Goal: Check status: Check status

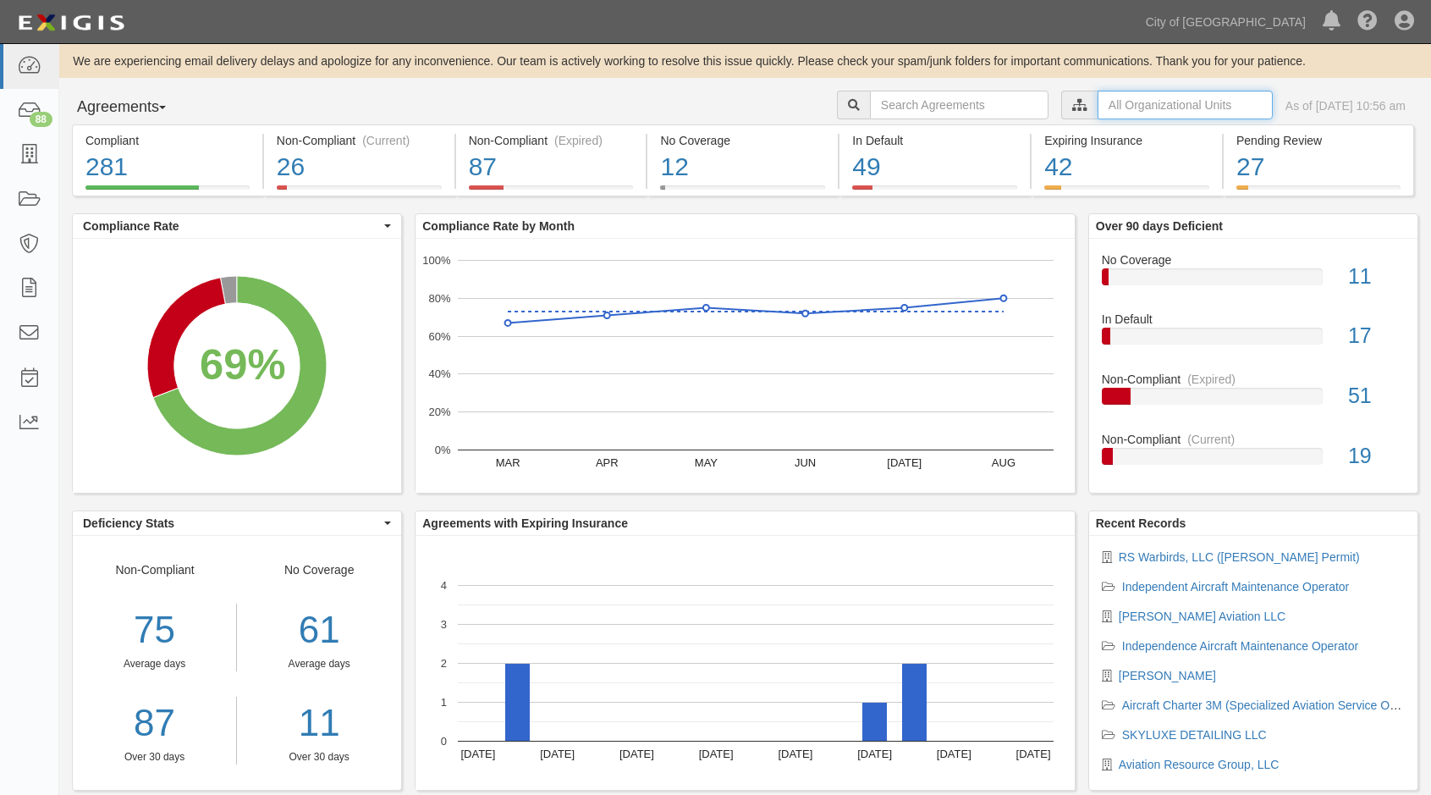
click at [1098, 104] on input "text" at bounding box center [1185, 105] width 175 height 29
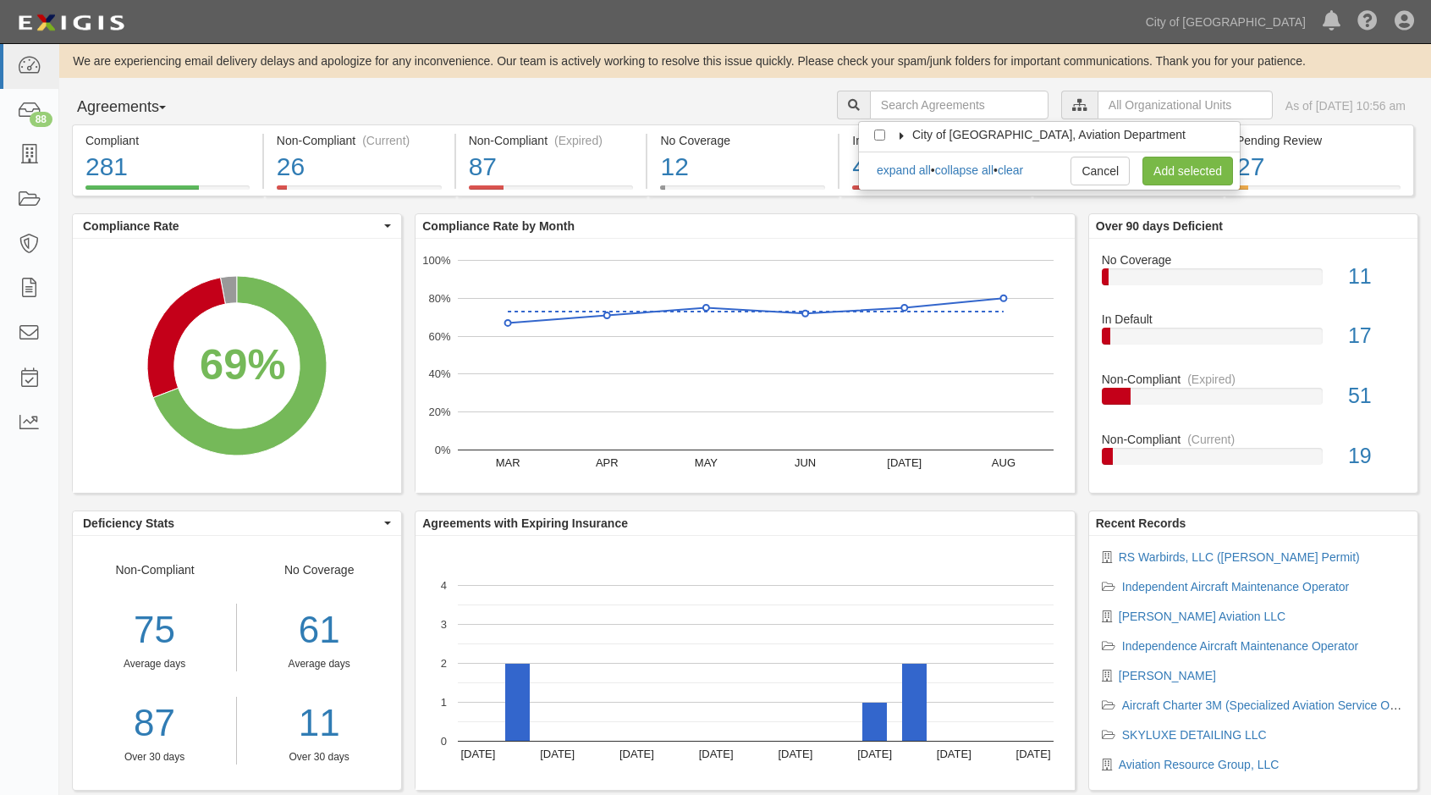
click at [902, 142] on label "City of [GEOGRAPHIC_DATA], Aviation Department" at bounding box center [1038, 134] width 294 height 17
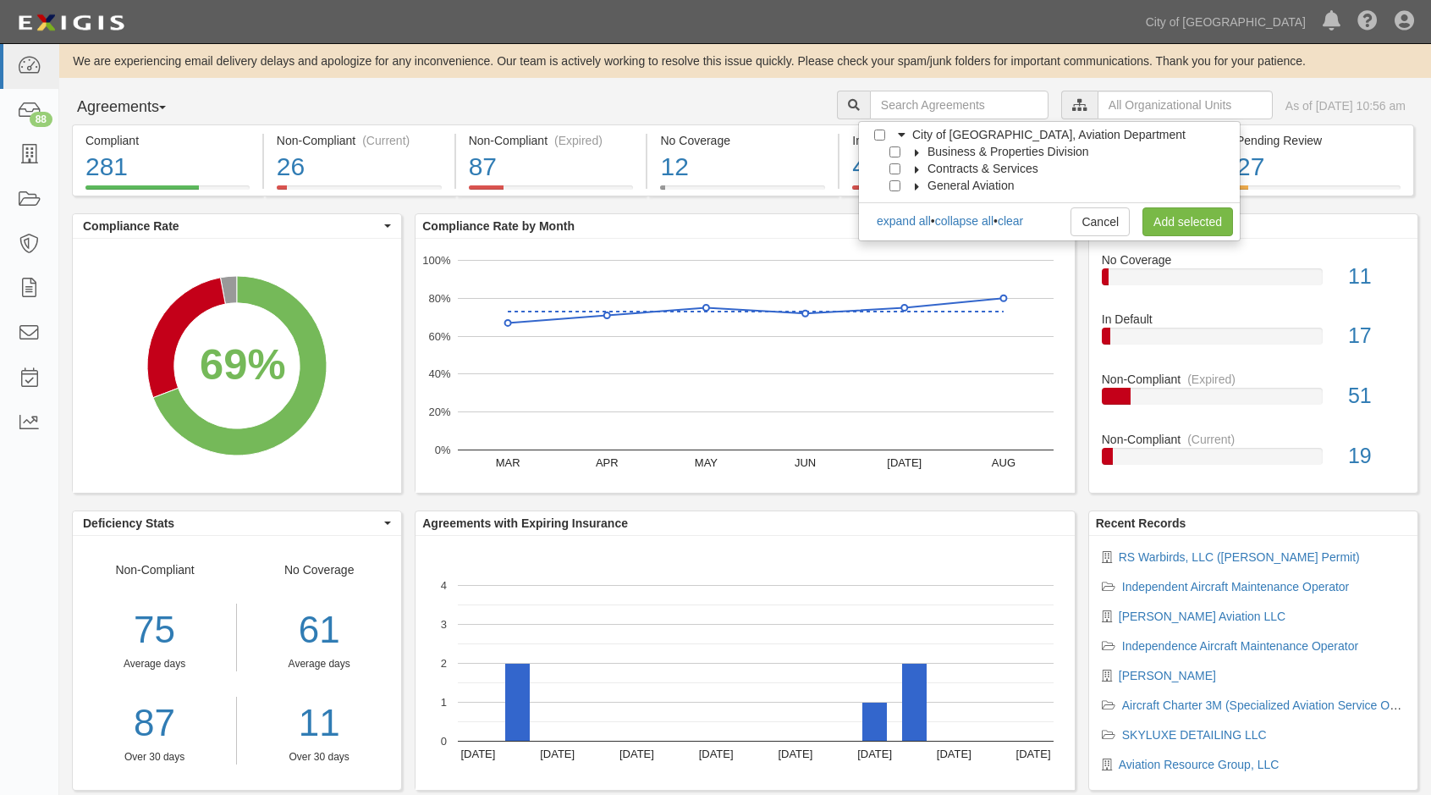
click at [911, 184] on icon at bounding box center [917, 187] width 12 height 8
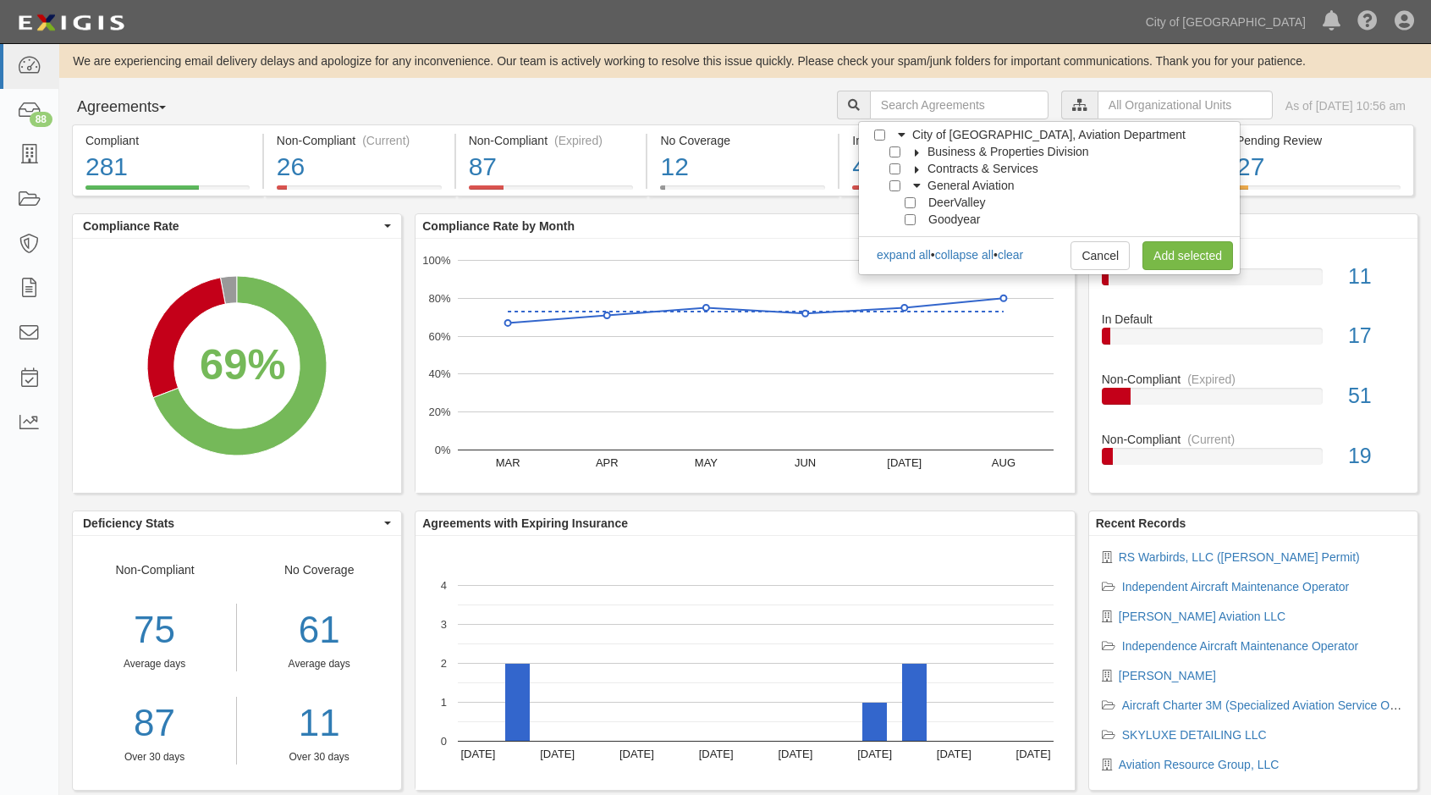
click at [950, 204] on span "DeerValley" at bounding box center [956, 202] width 57 height 14
click at [909, 204] on input "DeerValley" at bounding box center [910, 202] width 11 height 11
checkbox input "true"
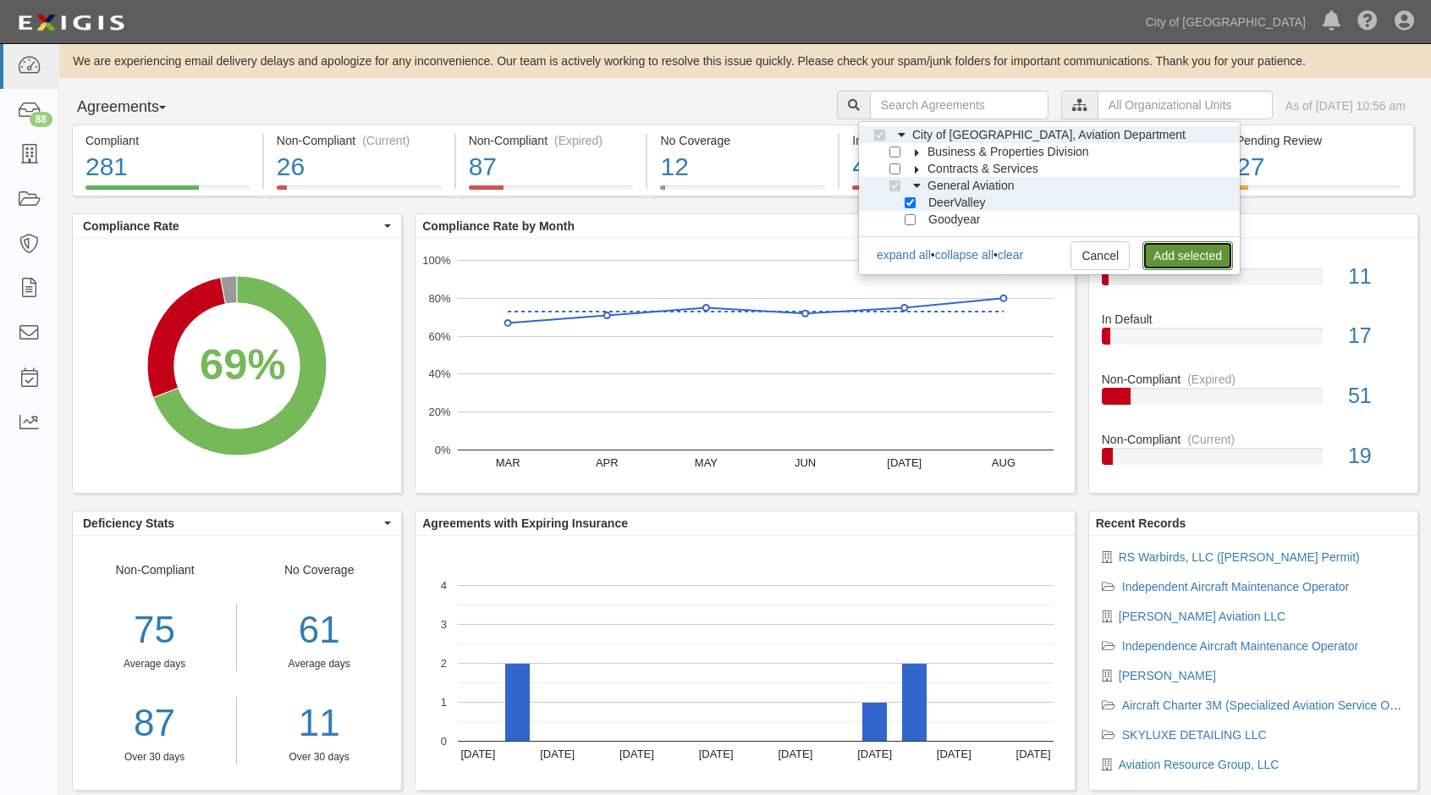
click at [1164, 251] on link "Add selected" at bounding box center [1187, 255] width 91 height 29
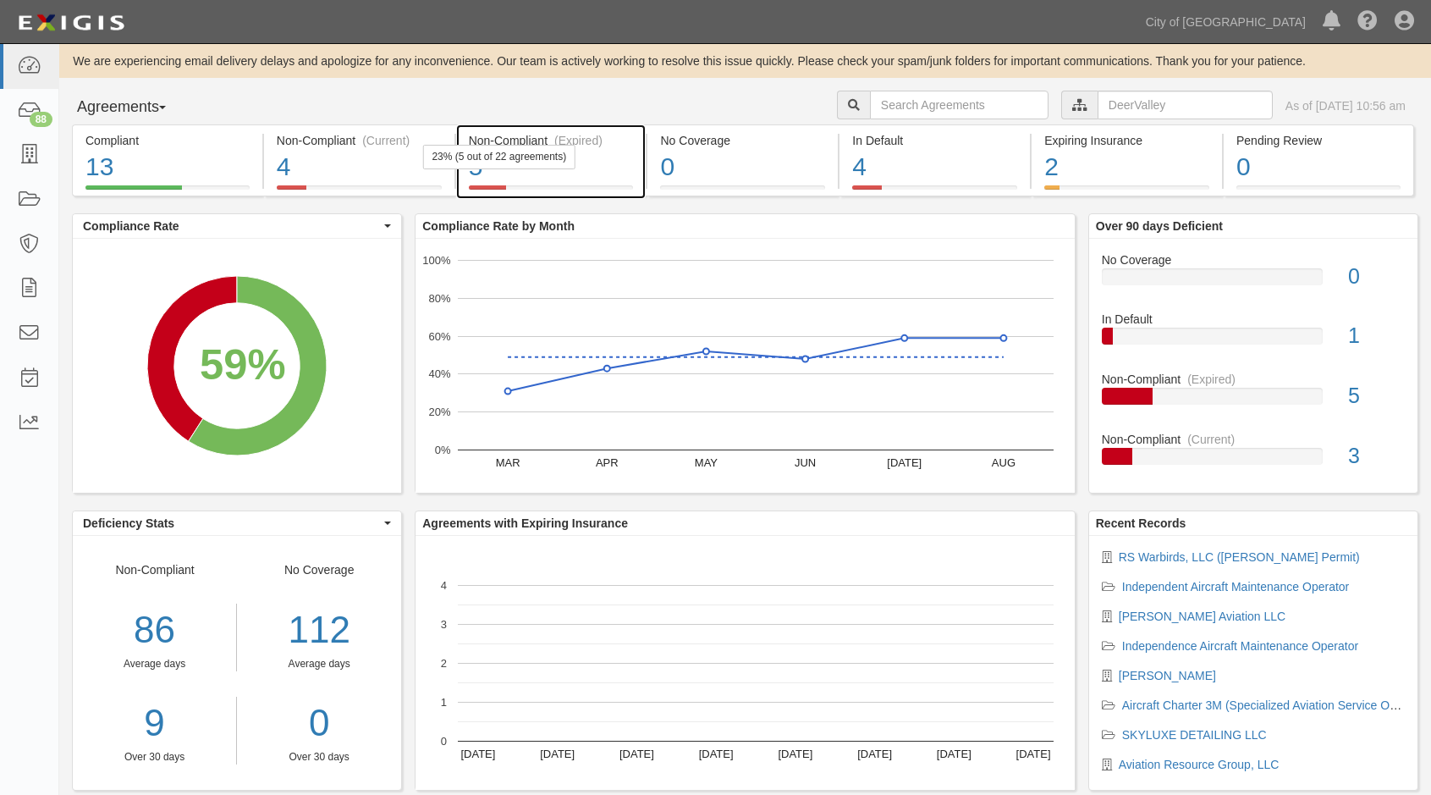
click at [581, 171] on div "5" at bounding box center [551, 167] width 165 height 36
click at [456, 181] on div "Non-Compliant (Expired) 5 23% (5 out of 22 agreements)" at bounding box center [551, 160] width 190 height 72
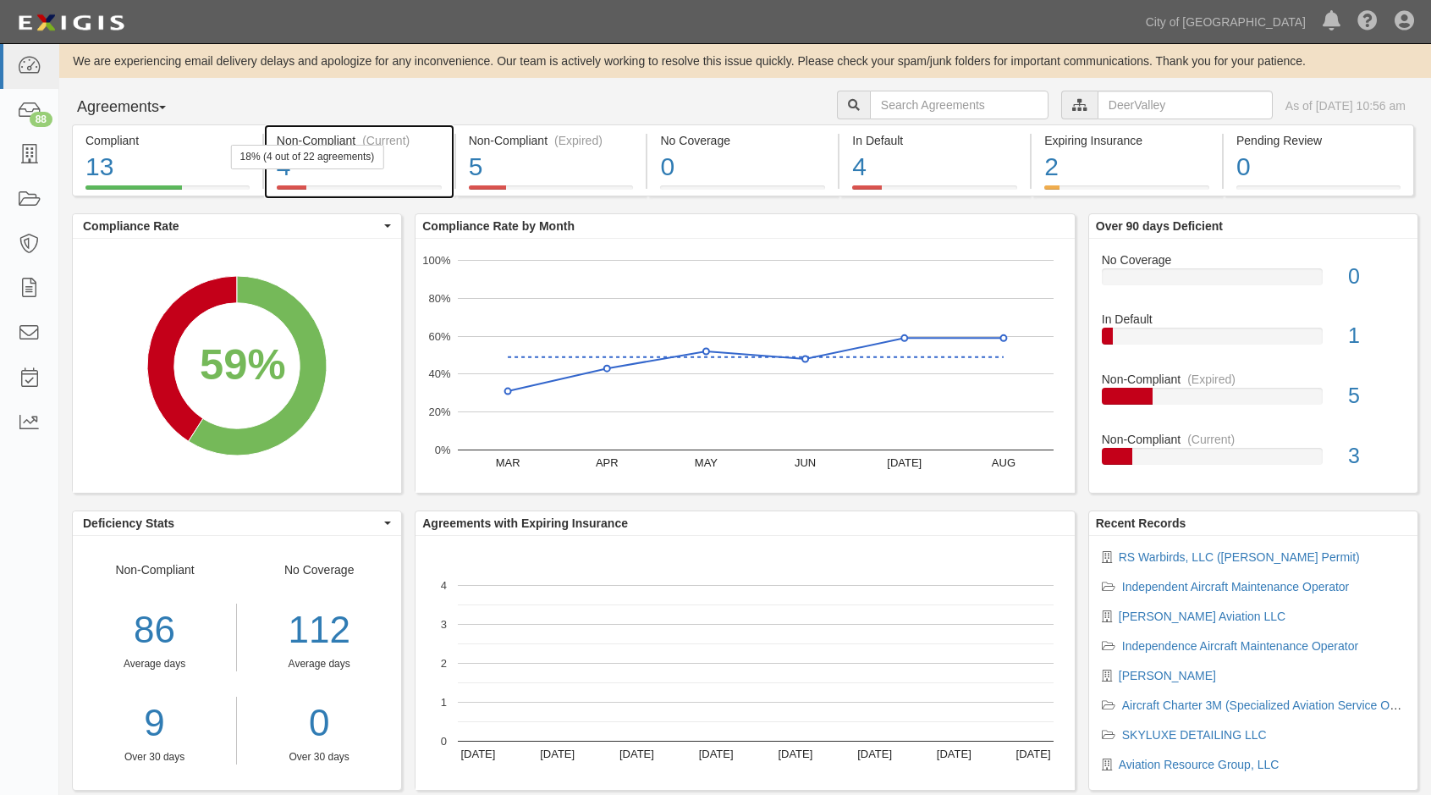
click at [416, 168] on div "4" at bounding box center [359, 167] width 165 height 36
click at [398, 157] on div "4" at bounding box center [359, 167] width 165 height 36
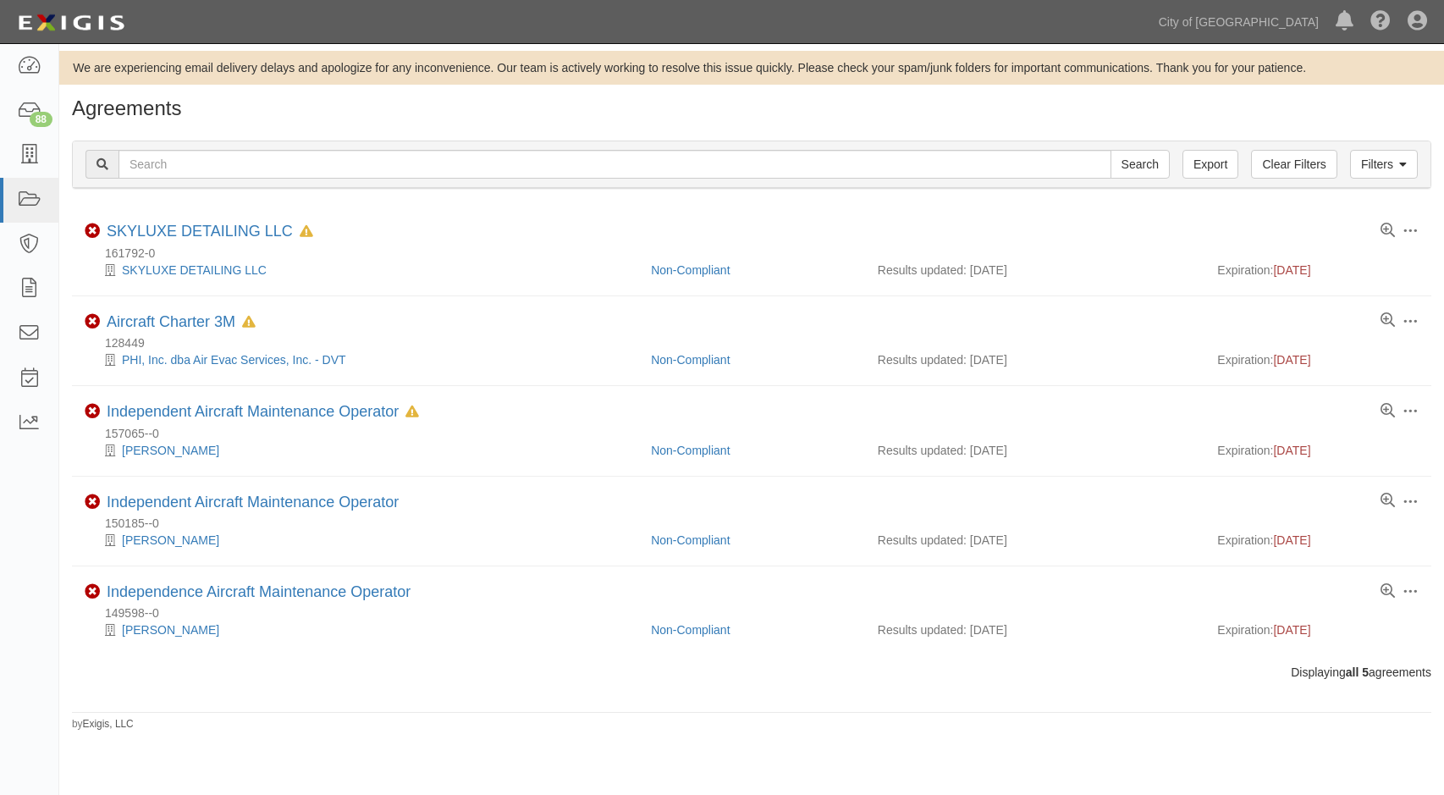
click at [437, 179] on div "Filters Clear Filters Export Search Filters" at bounding box center [751, 164] width 1357 height 47
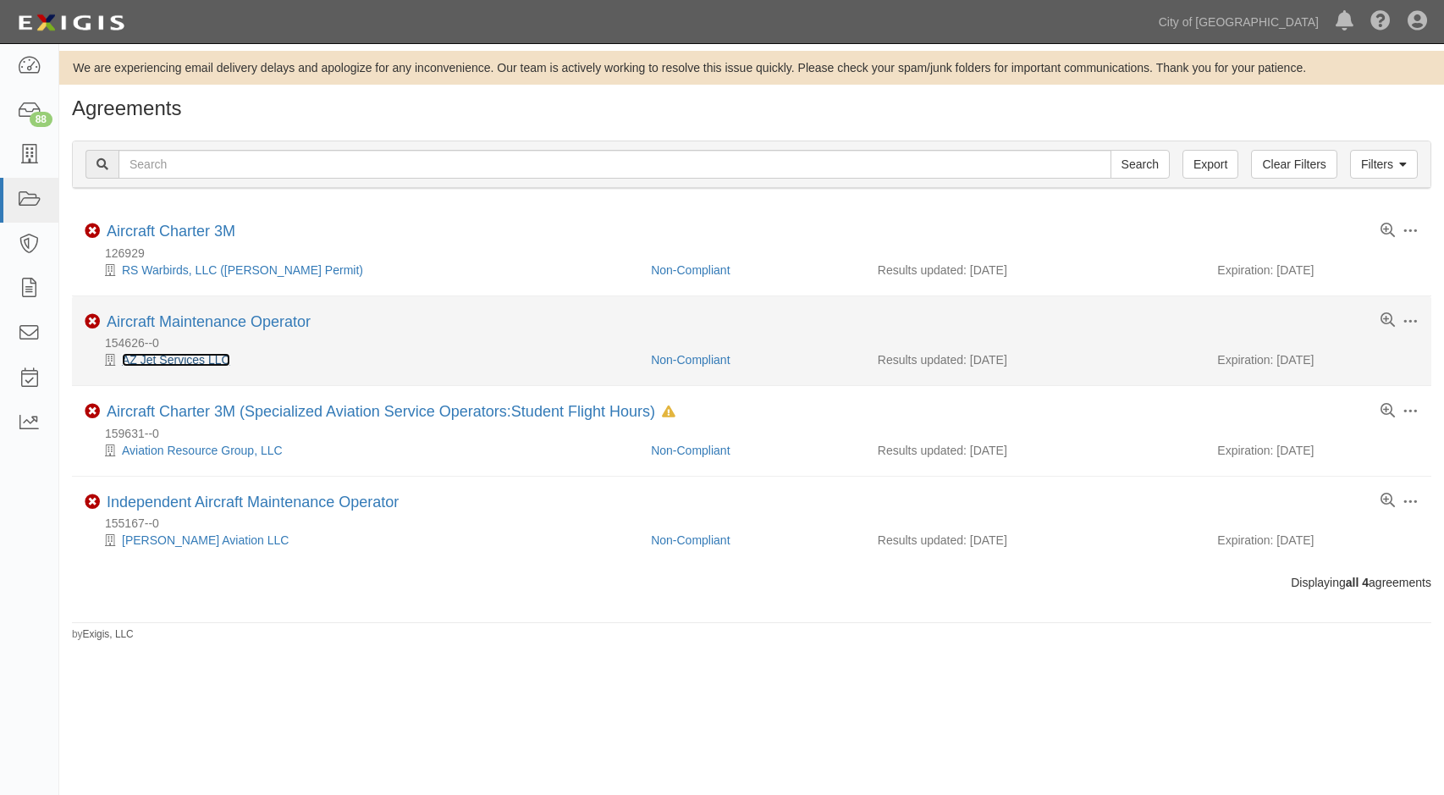
click at [209, 362] on link "AZ Jet Services LLC" at bounding box center [176, 360] width 108 height 14
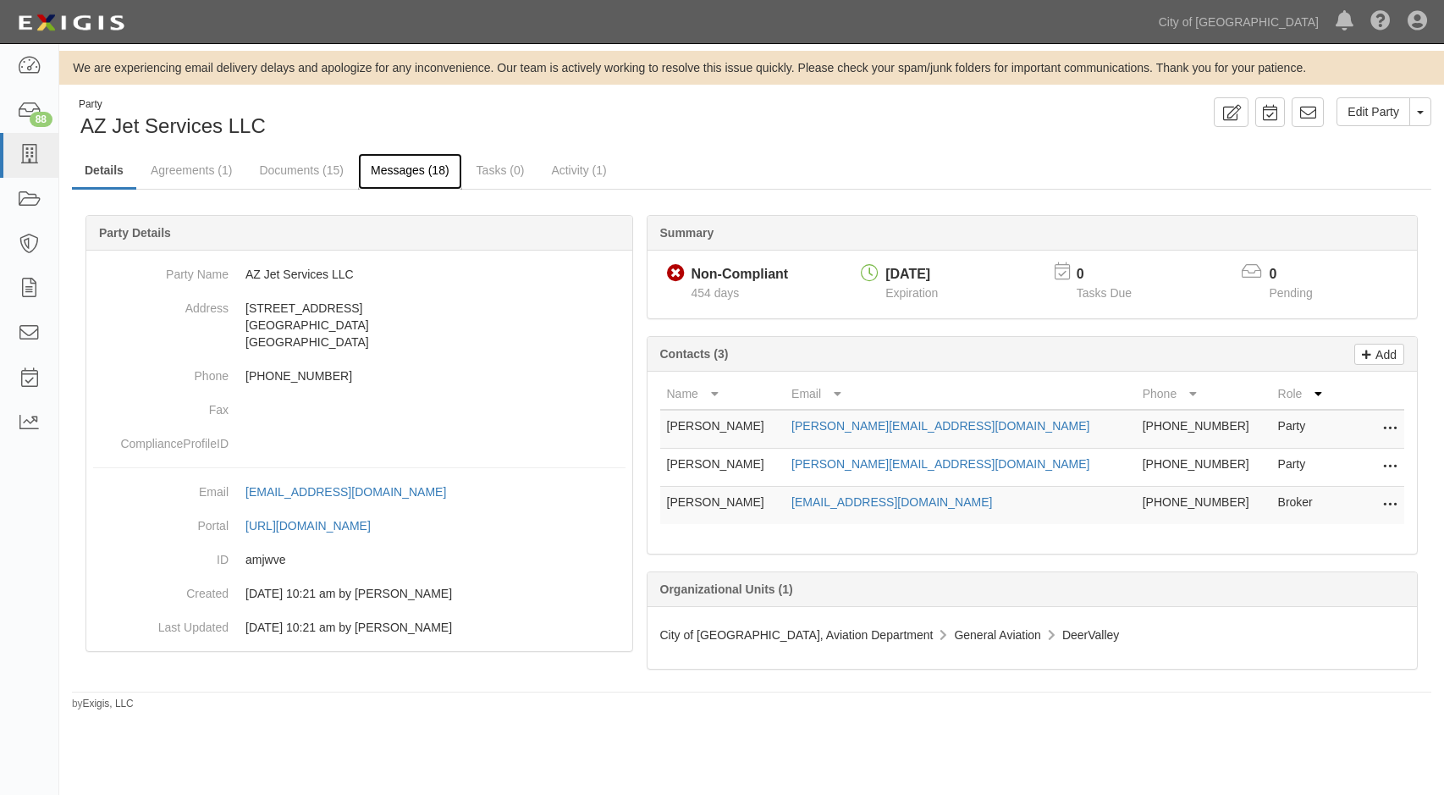
click at [442, 178] on link "Messages (18)" at bounding box center [410, 171] width 104 height 36
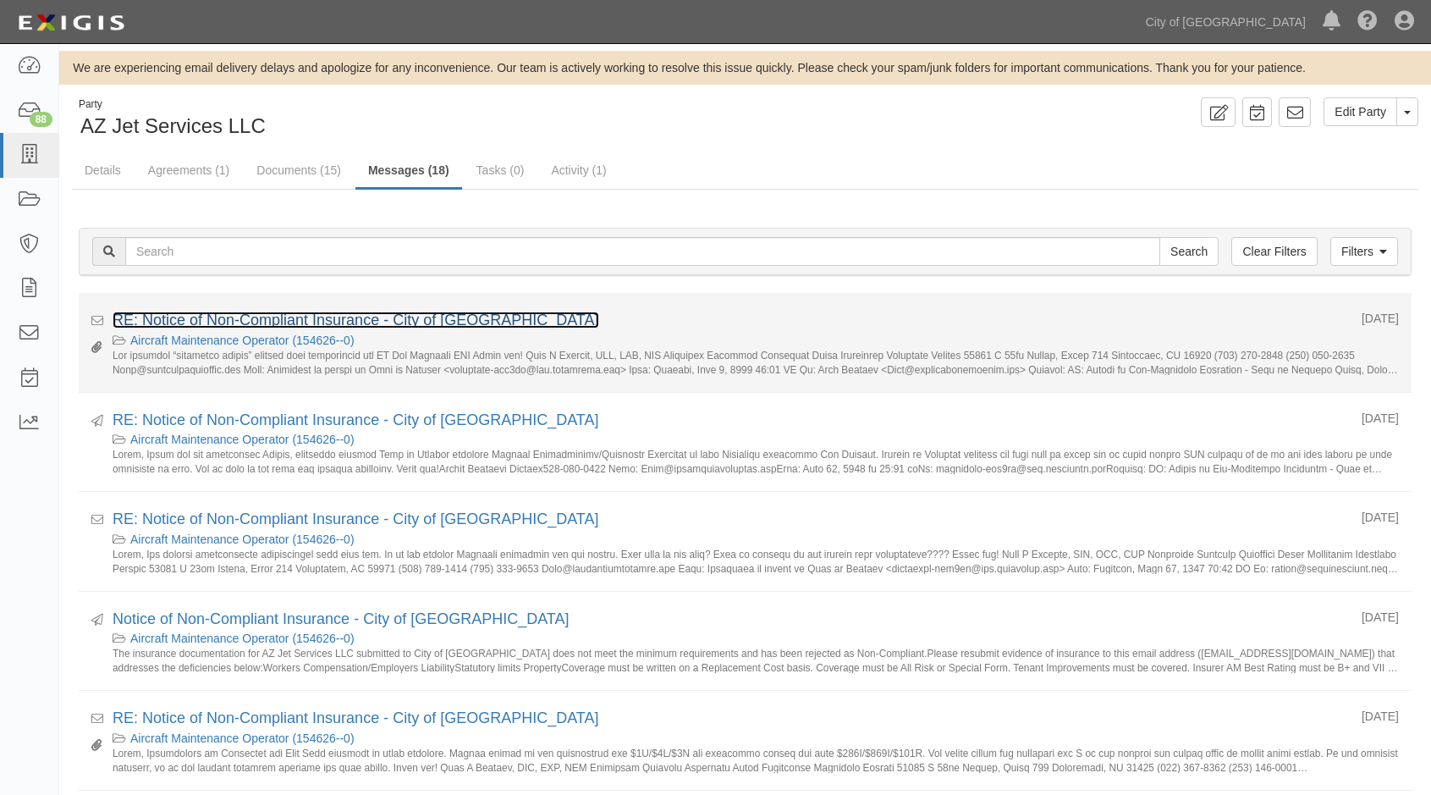
click at [306, 319] on link "RE: Notice of Non-Compliant Insurance - City of Phoenix" at bounding box center [356, 319] width 487 height 17
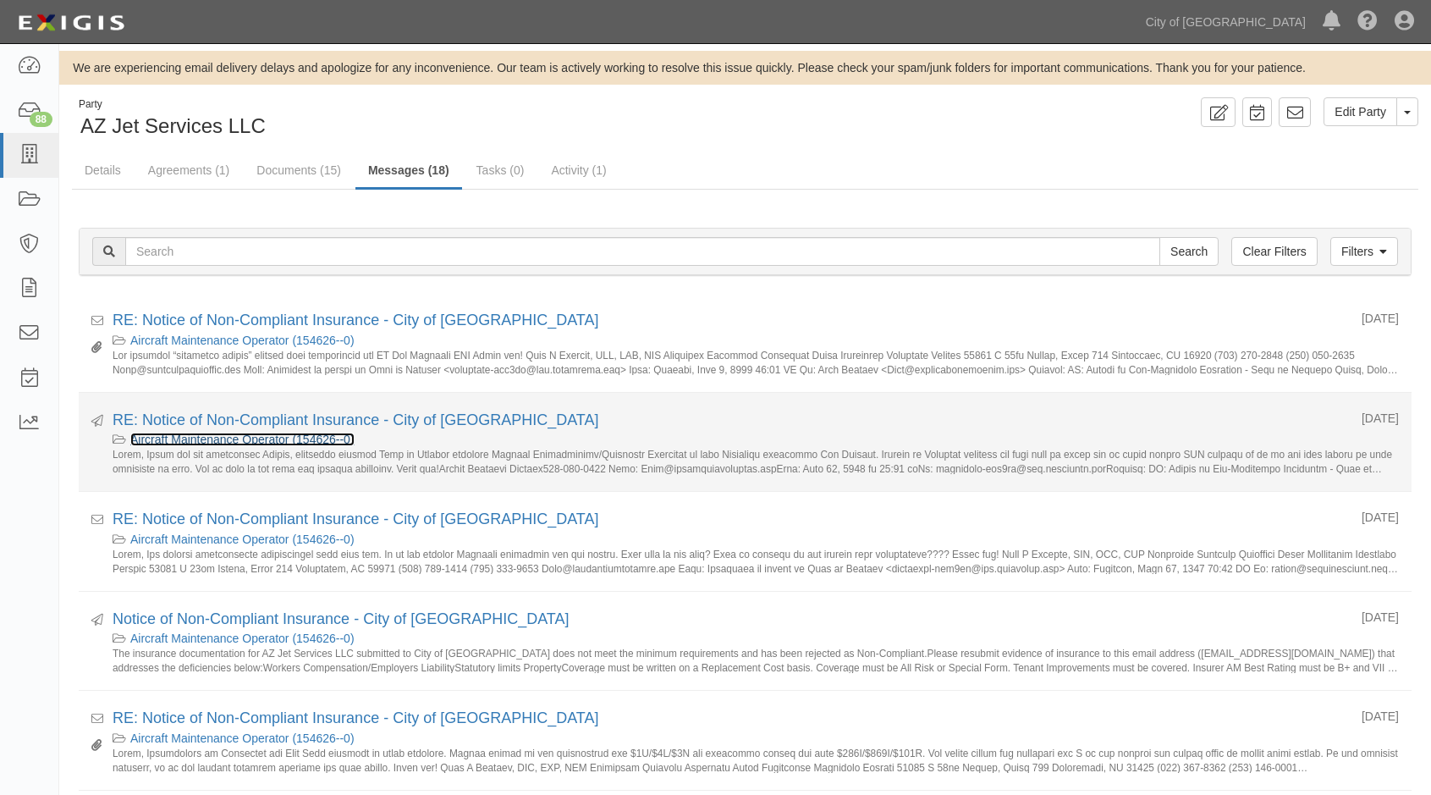
click at [287, 434] on link "Aircraft Maintenance Operator (154626--0)" at bounding box center [242, 439] width 224 height 14
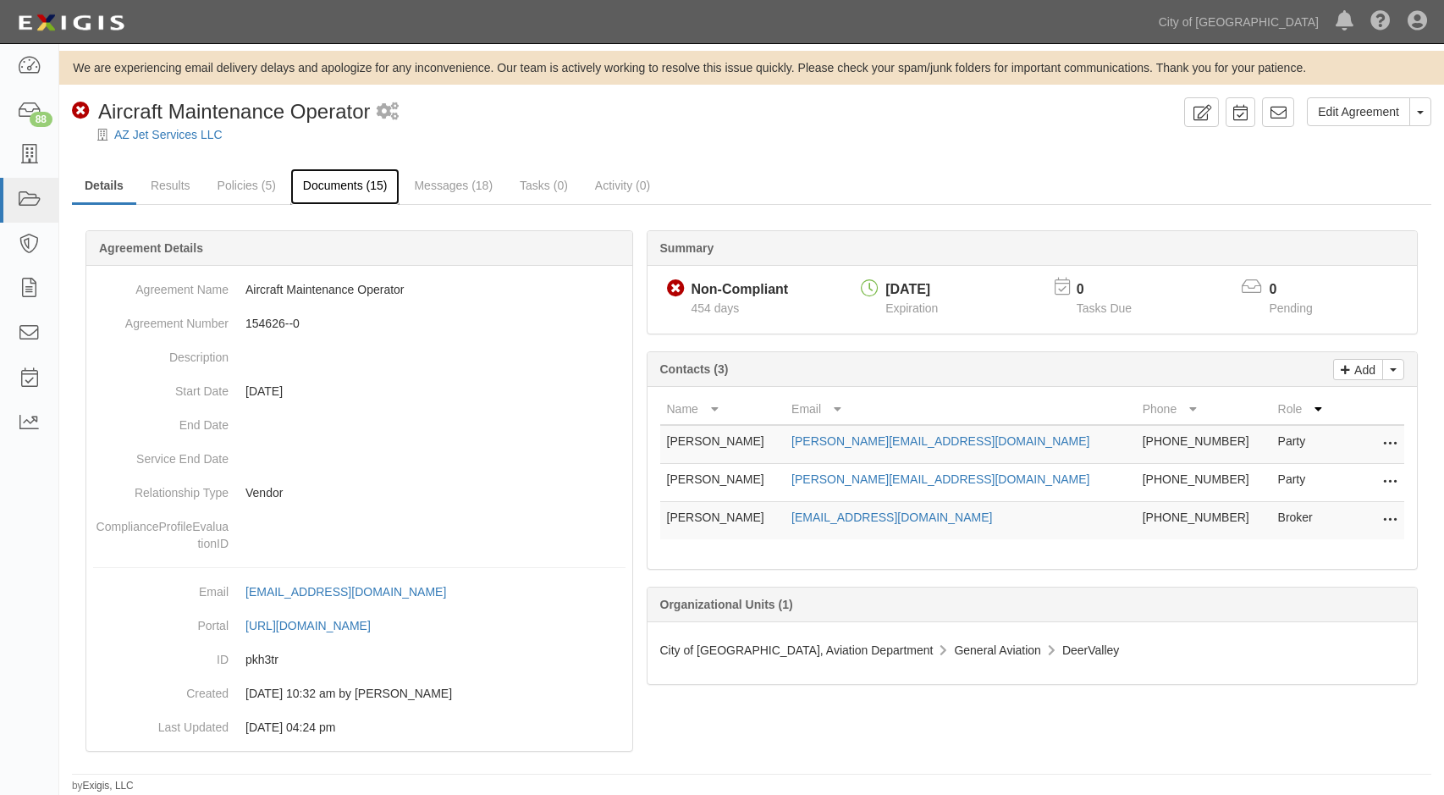
click at [331, 186] on link "Documents (15)" at bounding box center [345, 186] width 110 height 36
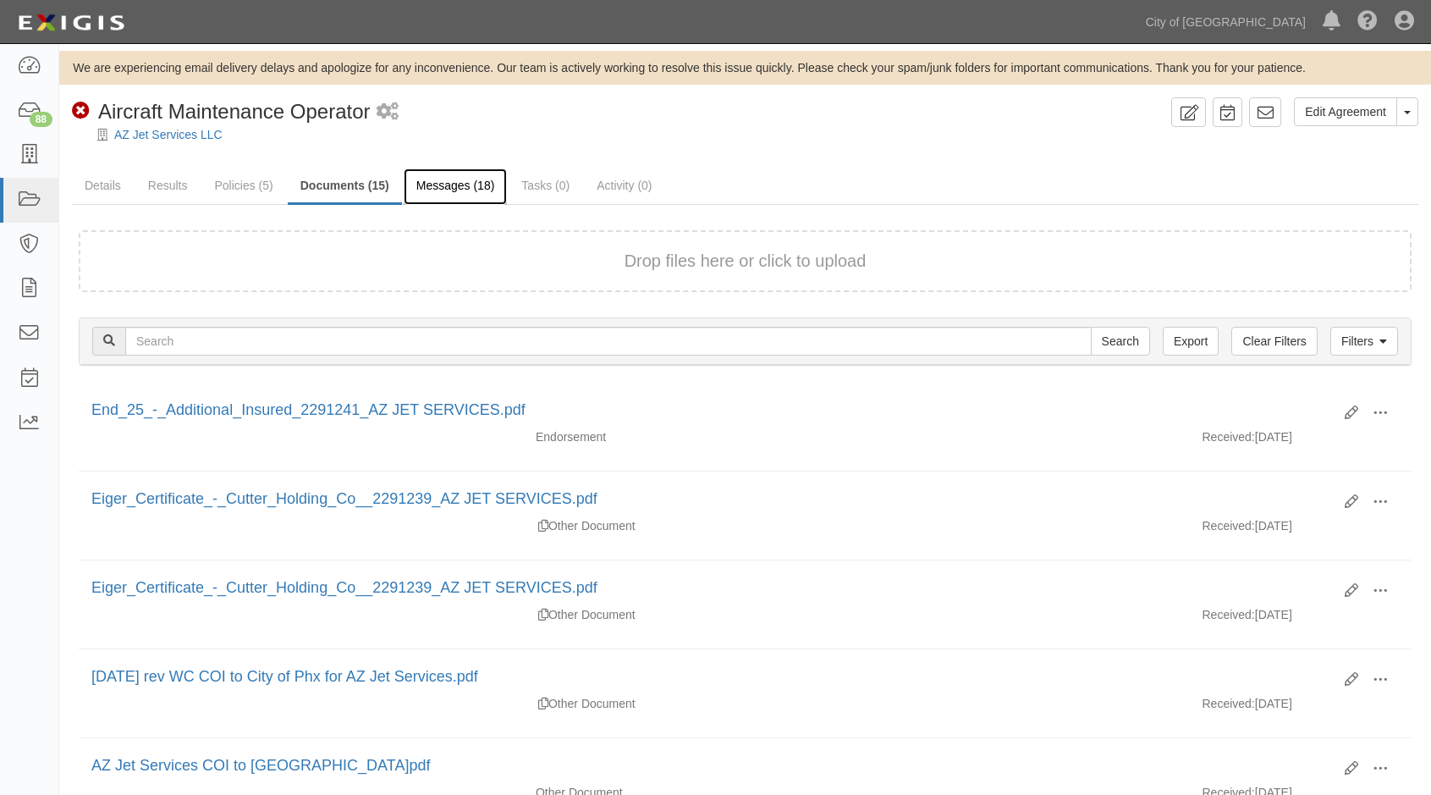
click at [471, 175] on link "Messages (18)" at bounding box center [456, 186] width 104 height 36
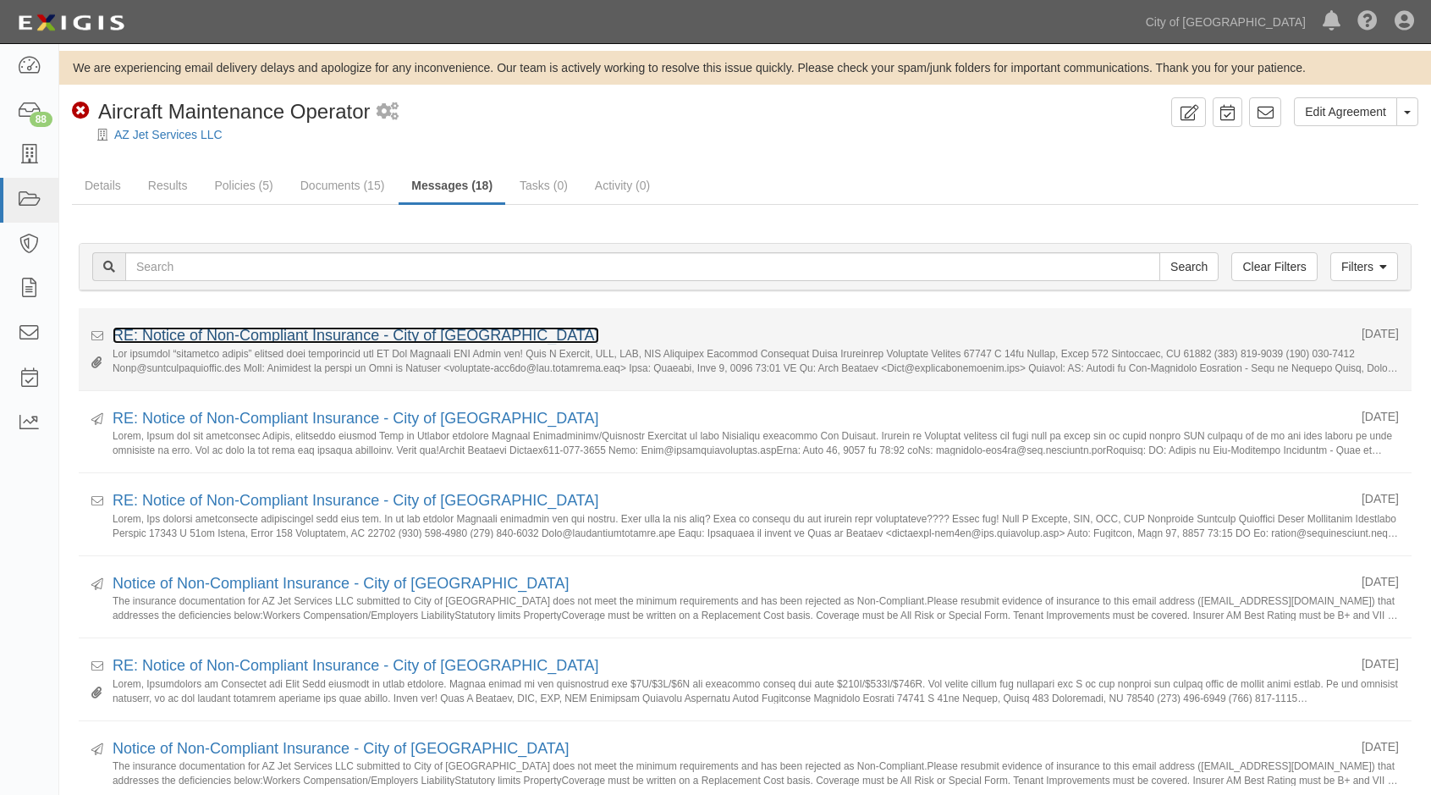
click at [223, 333] on link "RE: Notice of Non-Compliant Insurance - City of Phoenix" at bounding box center [356, 335] width 487 height 17
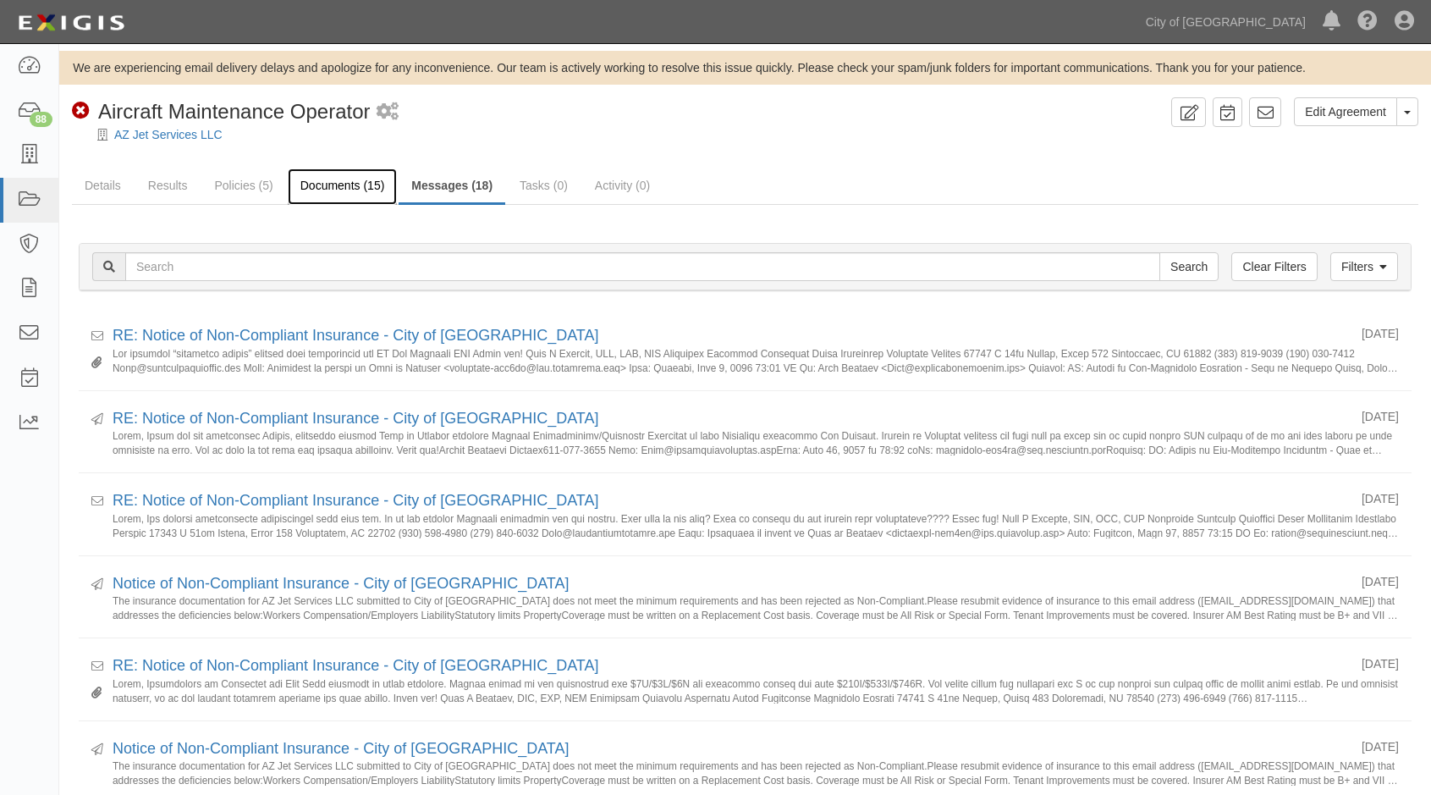
click at [326, 182] on link "Documents (15)" at bounding box center [343, 186] width 110 height 36
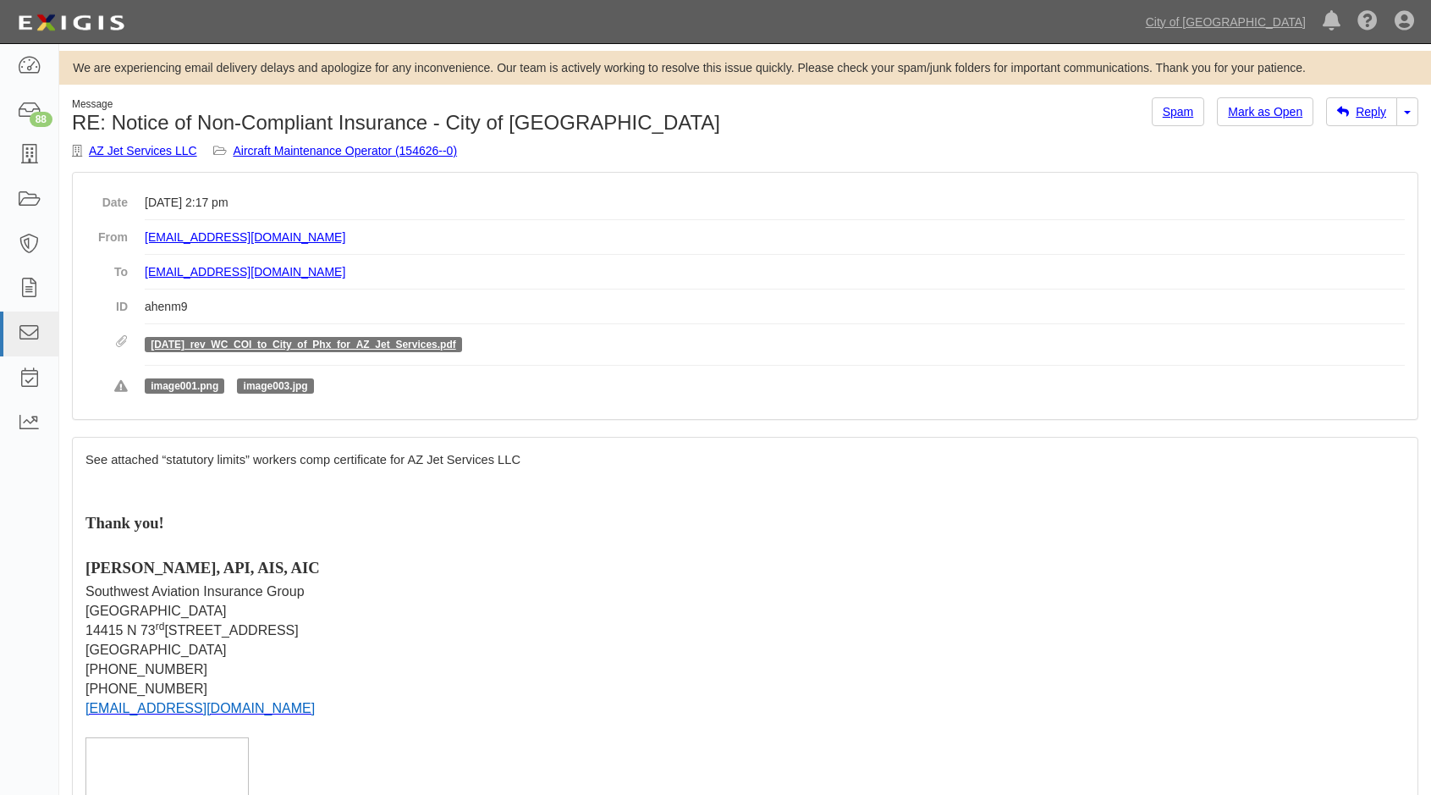
drag, startPoint x: 276, startPoint y: 341, endPoint x: 218, endPoint y: 499, distance: 168.4
click at [218, 499] on p at bounding box center [744, 500] width 1319 height 23
click at [278, 347] on link "7.17.25_rev_WC_COI_to_City_of_Phx_for_AZ_Jet_Services.pdf" at bounding box center [303, 344] width 305 height 12
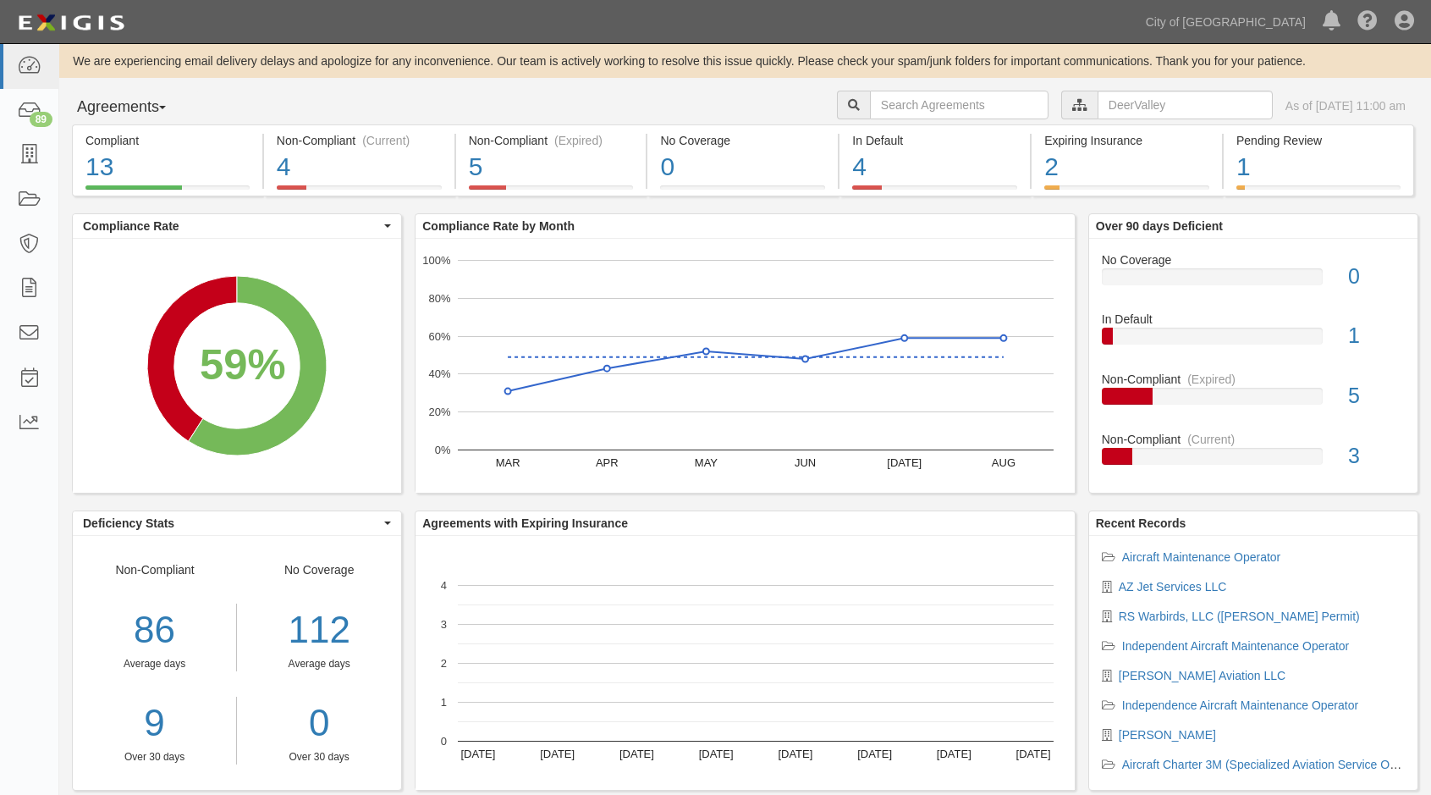
click at [27, 682] on div "Dashboard 89 Inbox Parties Agreements Coverages Documents Messages Tasks Reports" at bounding box center [29, 419] width 59 height 751
click at [408, 176] on div "4" at bounding box center [359, 167] width 165 height 36
click at [561, 174] on div "5" at bounding box center [551, 167] width 165 height 36
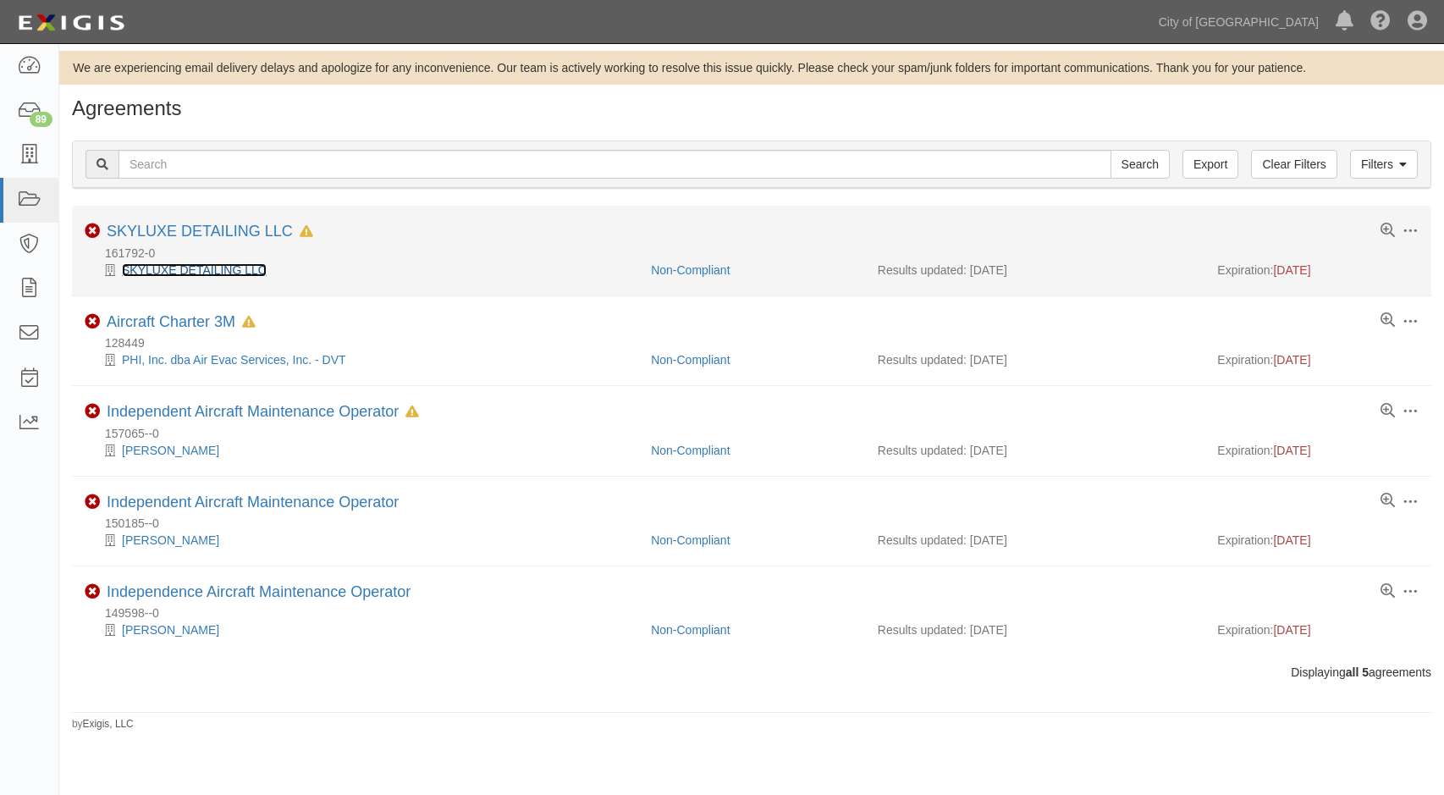
click at [201, 275] on link "SKYLUXE DETAILING LLC" at bounding box center [194, 270] width 145 height 14
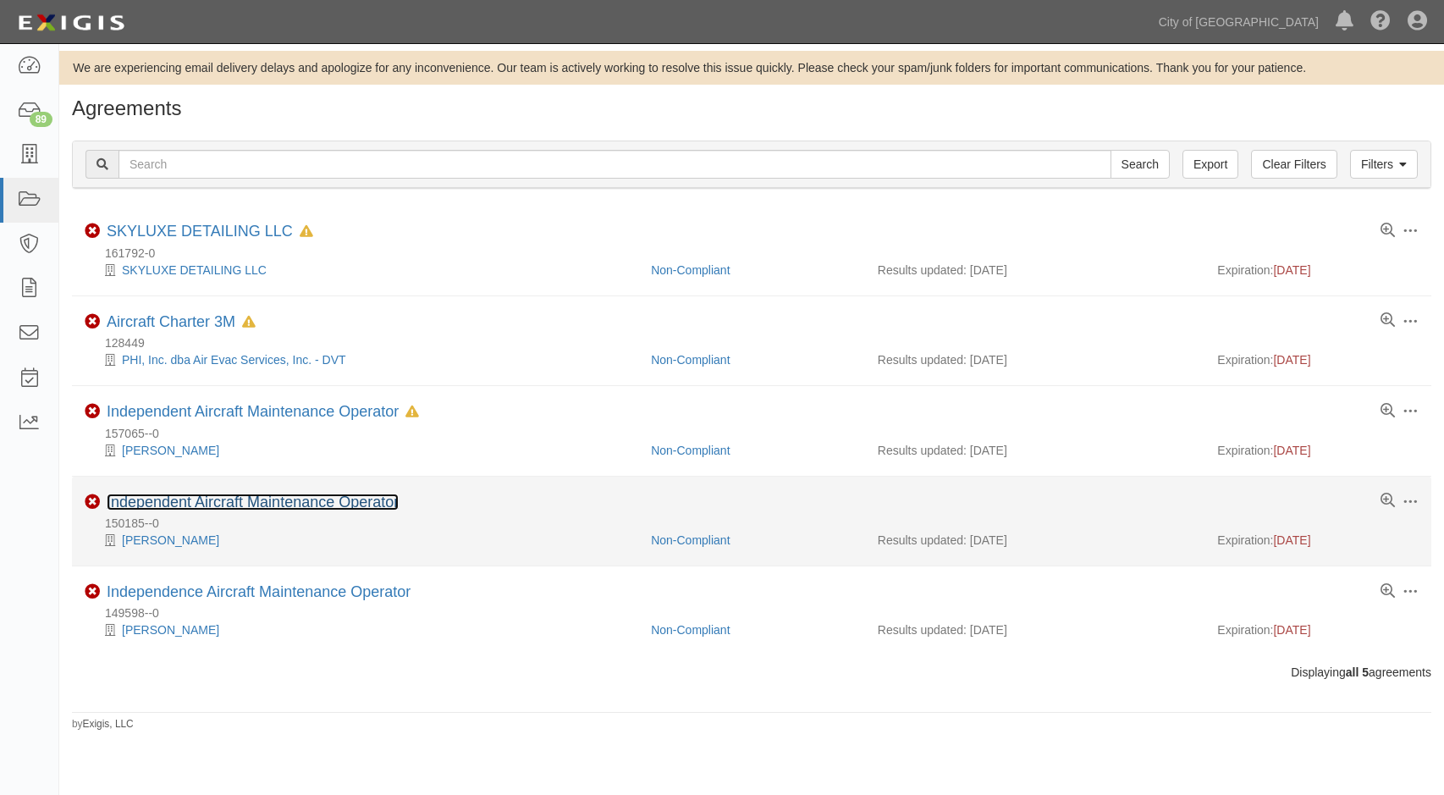
click at [294, 498] on link "Independent Aircraft Maintenance Operator" at bounding box center [253, 501] width 292 height 17
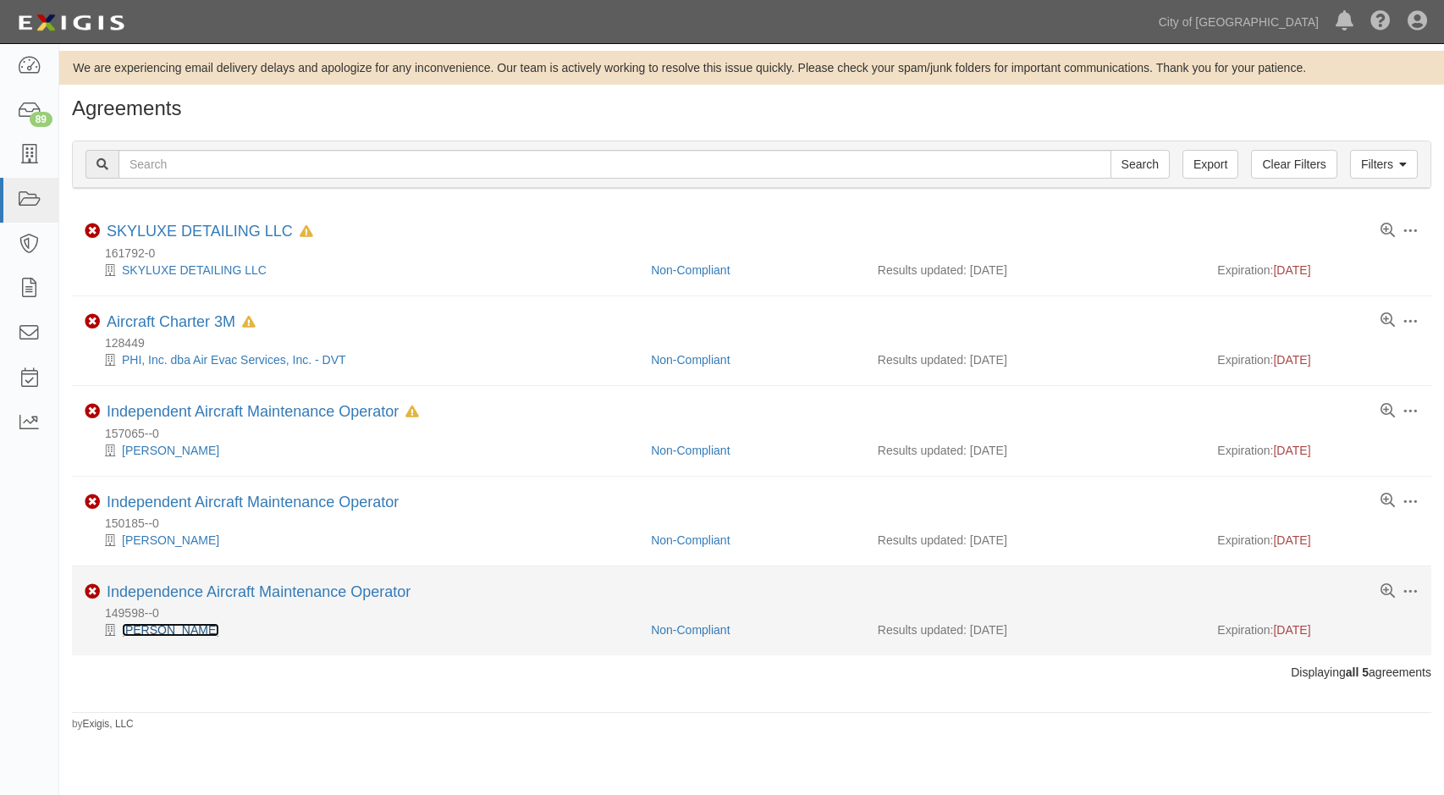
click at [149, 630] on link "Bertrand Lewis" at bounding box center [170, 630] width 97 height 14
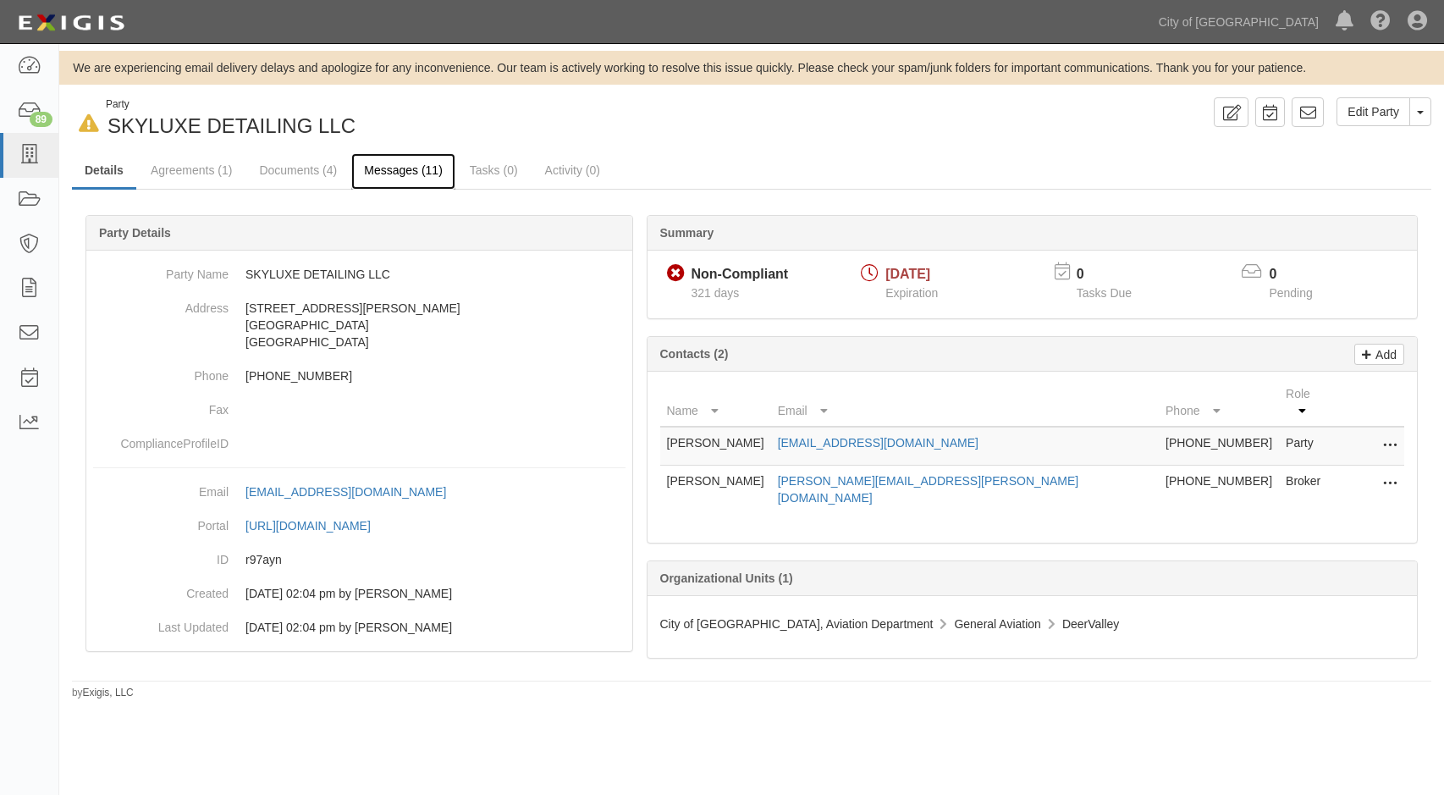
click at [421, 179] on link "Messages (11)" at bounding box center [403, 171] width 104 height 36
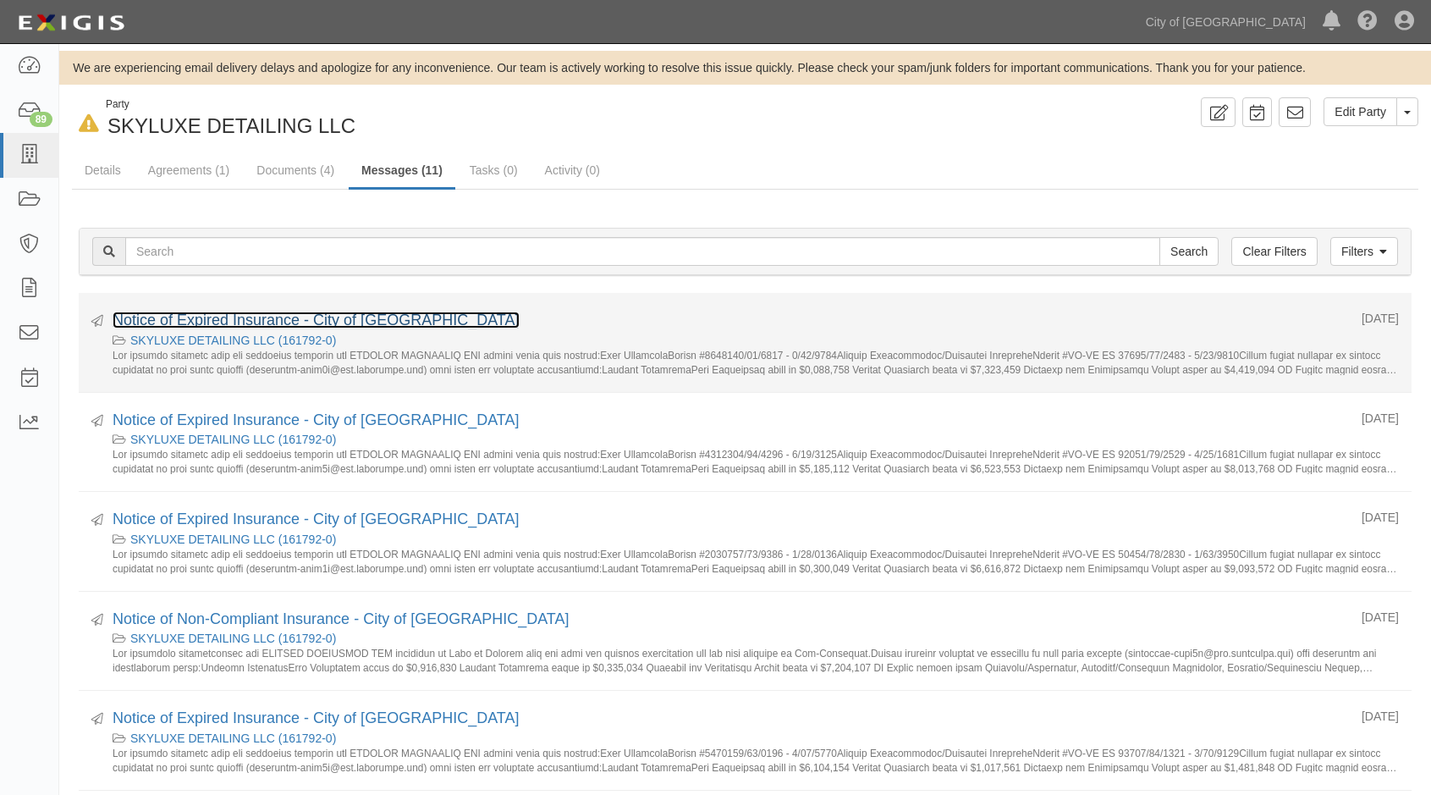
click at [273, 322] on link "Notice of Expired Insurance - City of [GEOGRAPHIC_DATA]" at bounding box center [316, 319] width 407 height 17
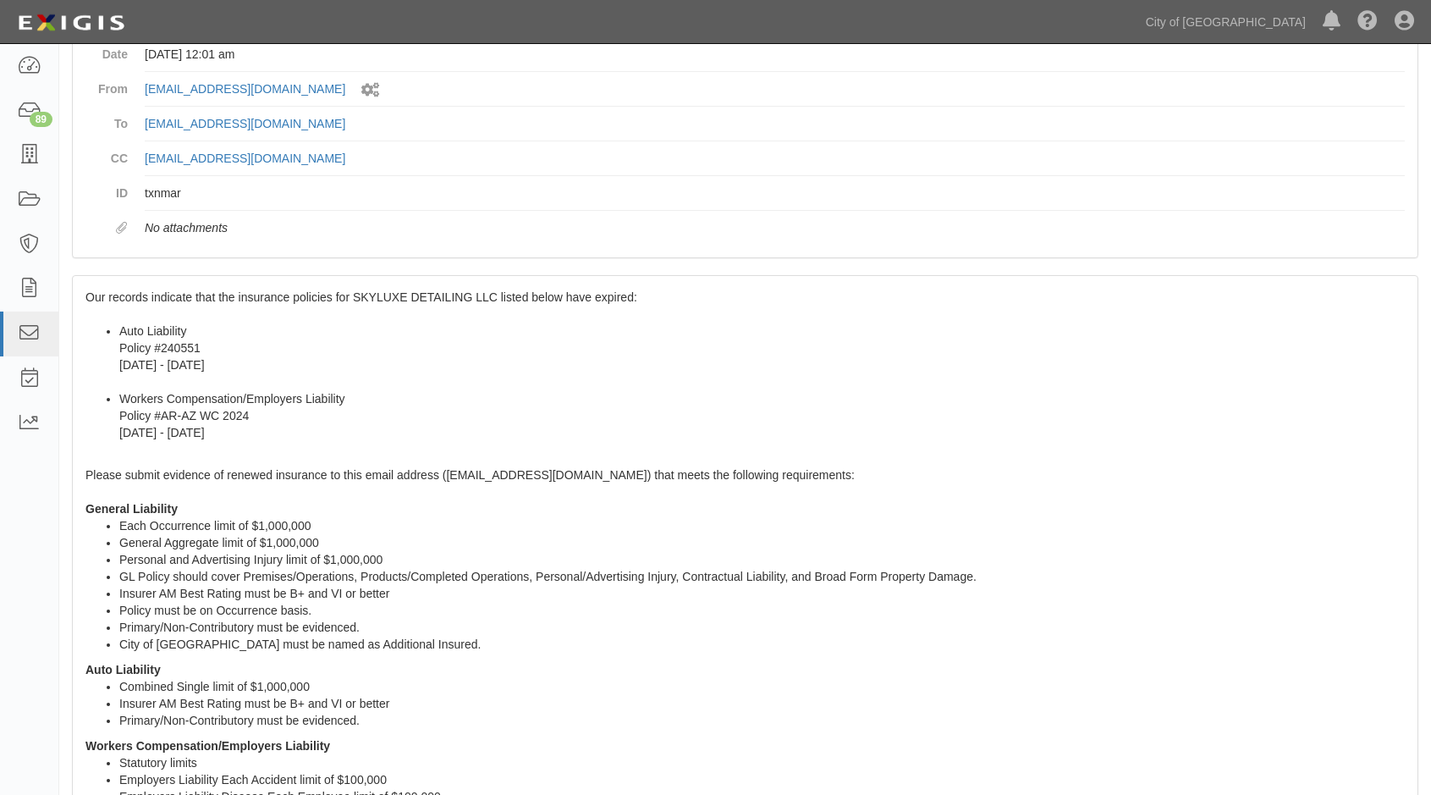
scroll to position [169, 0]
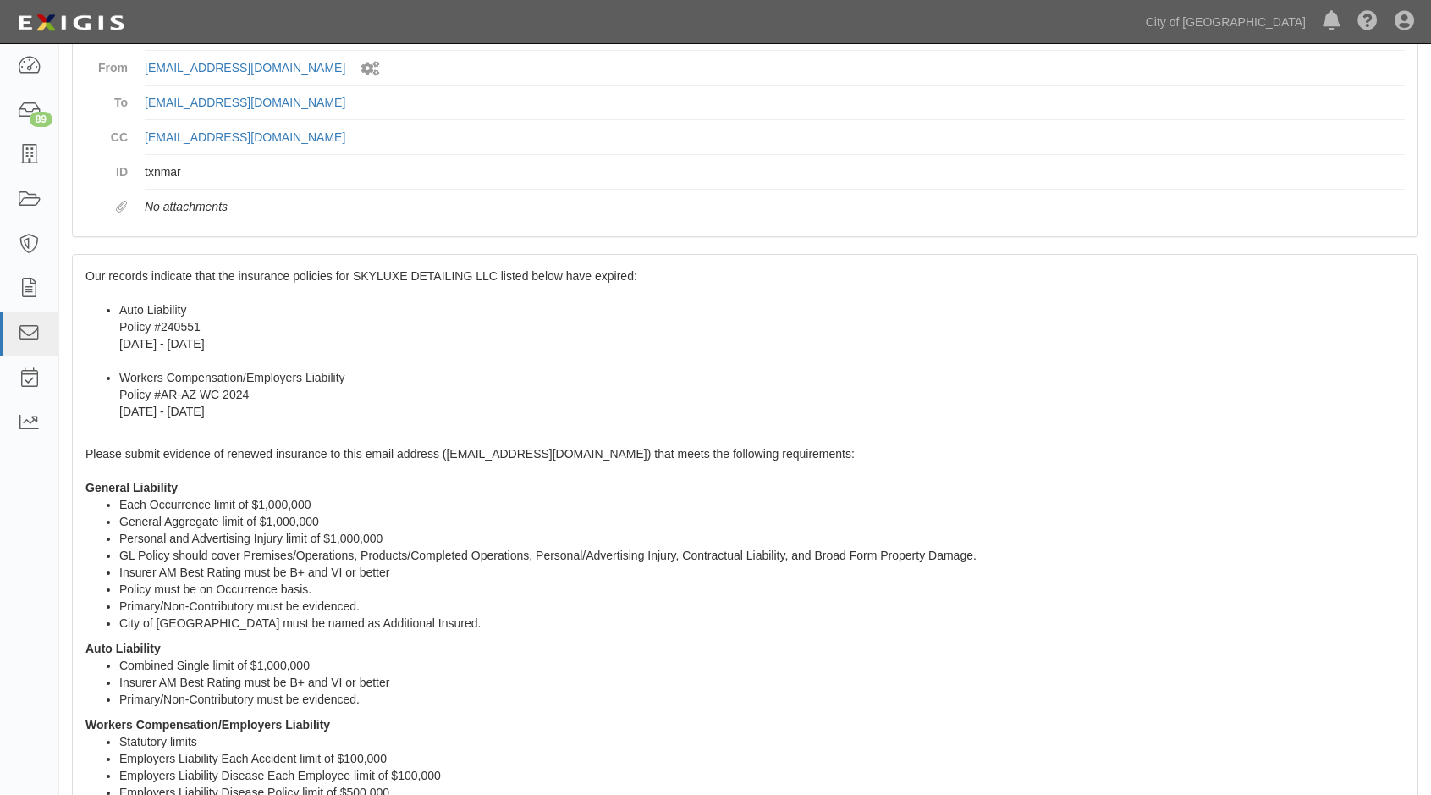
click at [194, 295] on div "Our records indicate that the insurance policies for SKYLUXE DETAILING LLC list…" at bounding box center [745, 697] width 1345 height 884
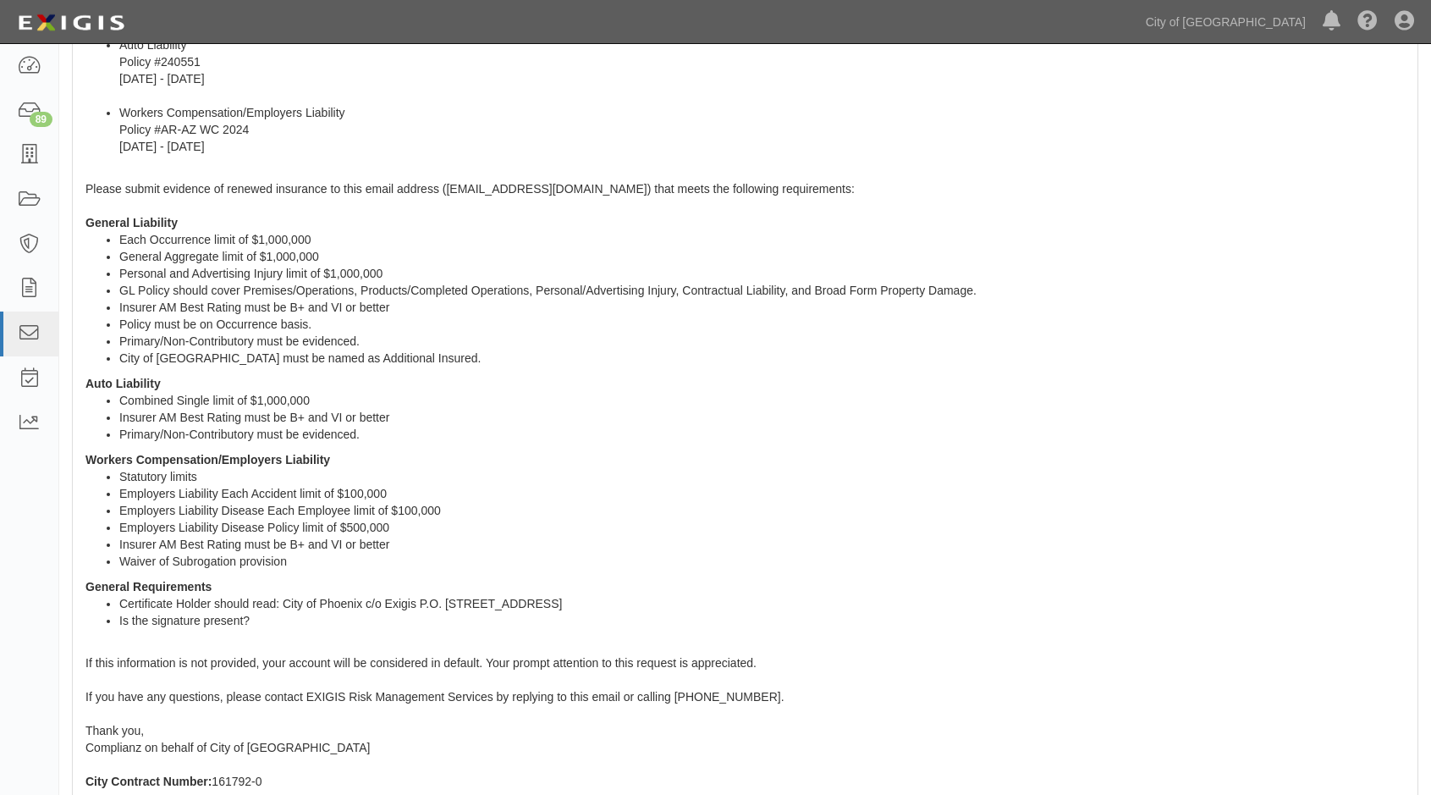
scroll to position [557, 0]
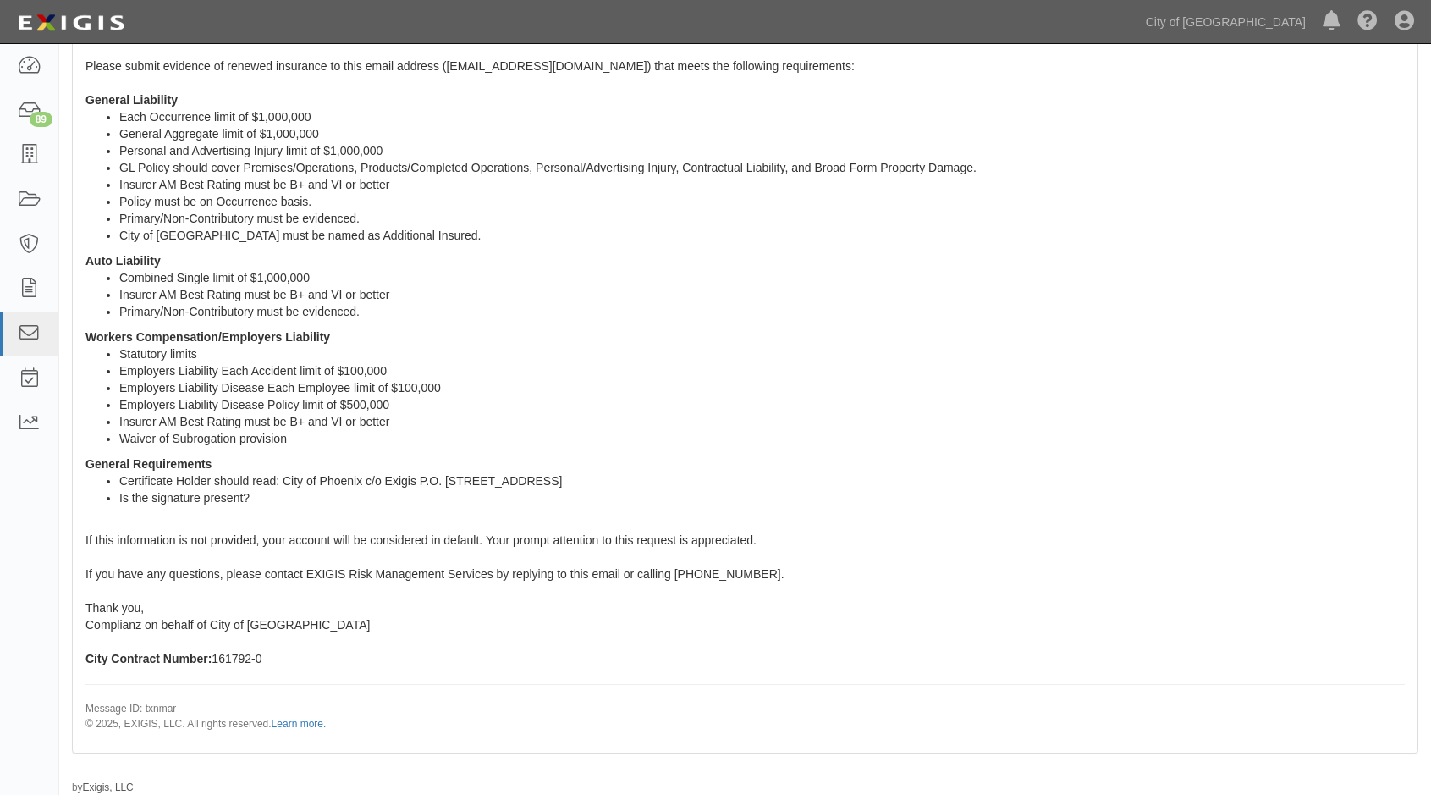
drag, startPoint x: 85, startPoint y: 272, endPoint x: 486, endPoint y: 664, distance: 560.7
click at [486, 664] on div "Our records indicate that the insurance policies for SKYLUXE DETAILING LLC list…" at bounding box center [745, 309] width 1345 height 884
copy span "Our records indicate that the insurance policies for SKYLUXE DETAILING LLC list…"
click at [1340, 253] on div "Our records indicate that the insurance policies for SKYLUXE DETAILING LLC list…" at bounding box center [745, 309] width 1345 height 884
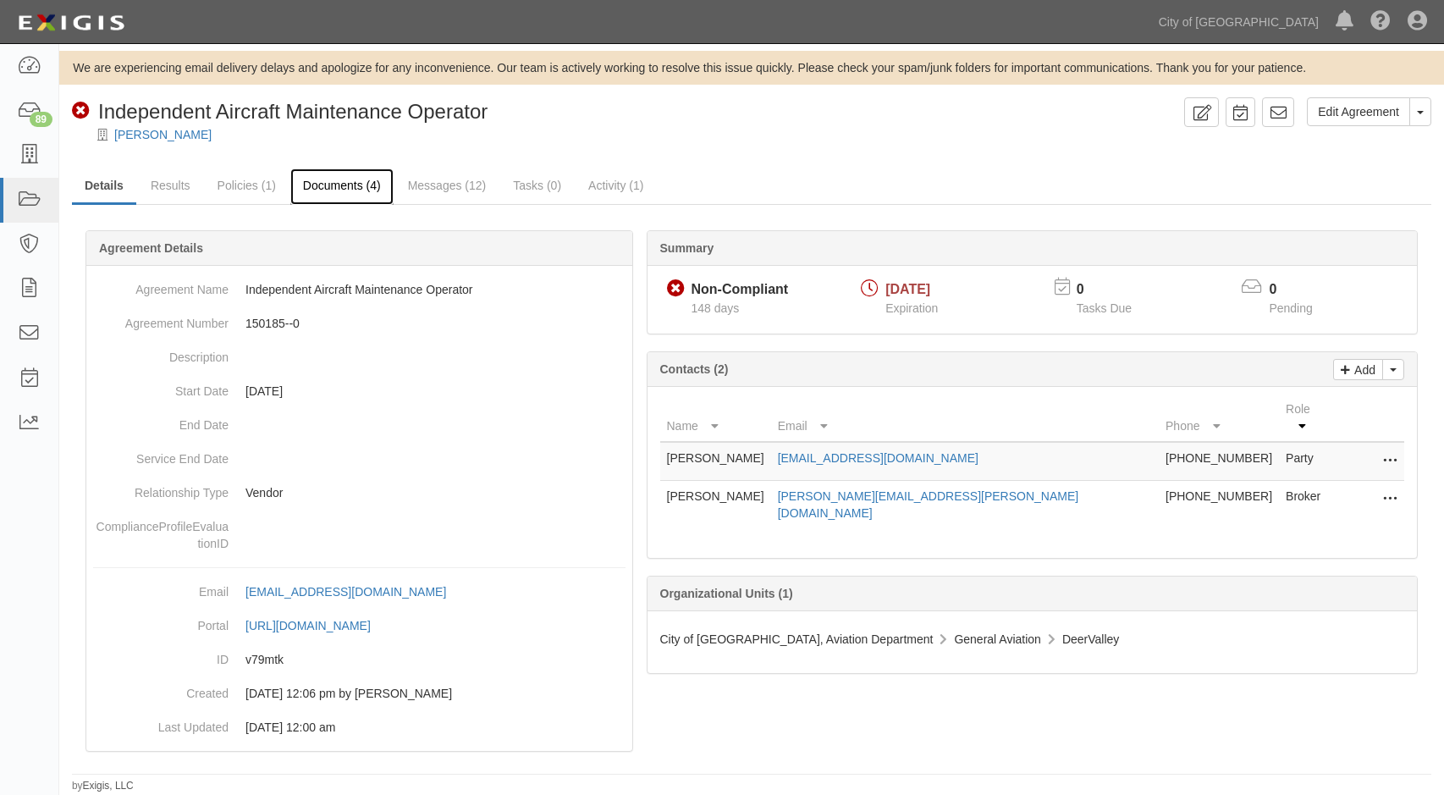
click at [320, 185] on link "Documents (4)" at bounding box center [341, 186] width 103 height 36
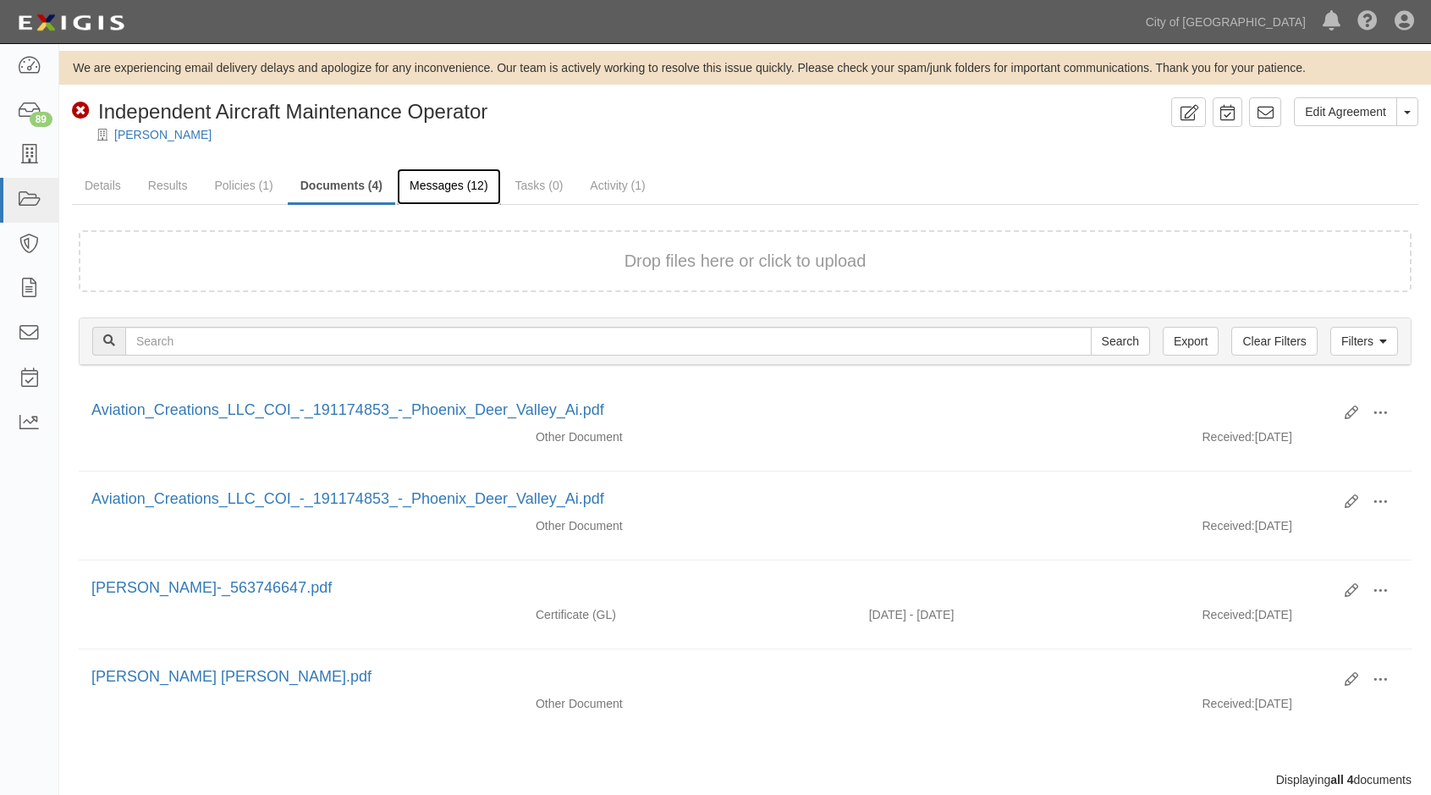
click at [465, 187] on link "Messages (12)" at bounding box center [449, 186] width 104 height 36
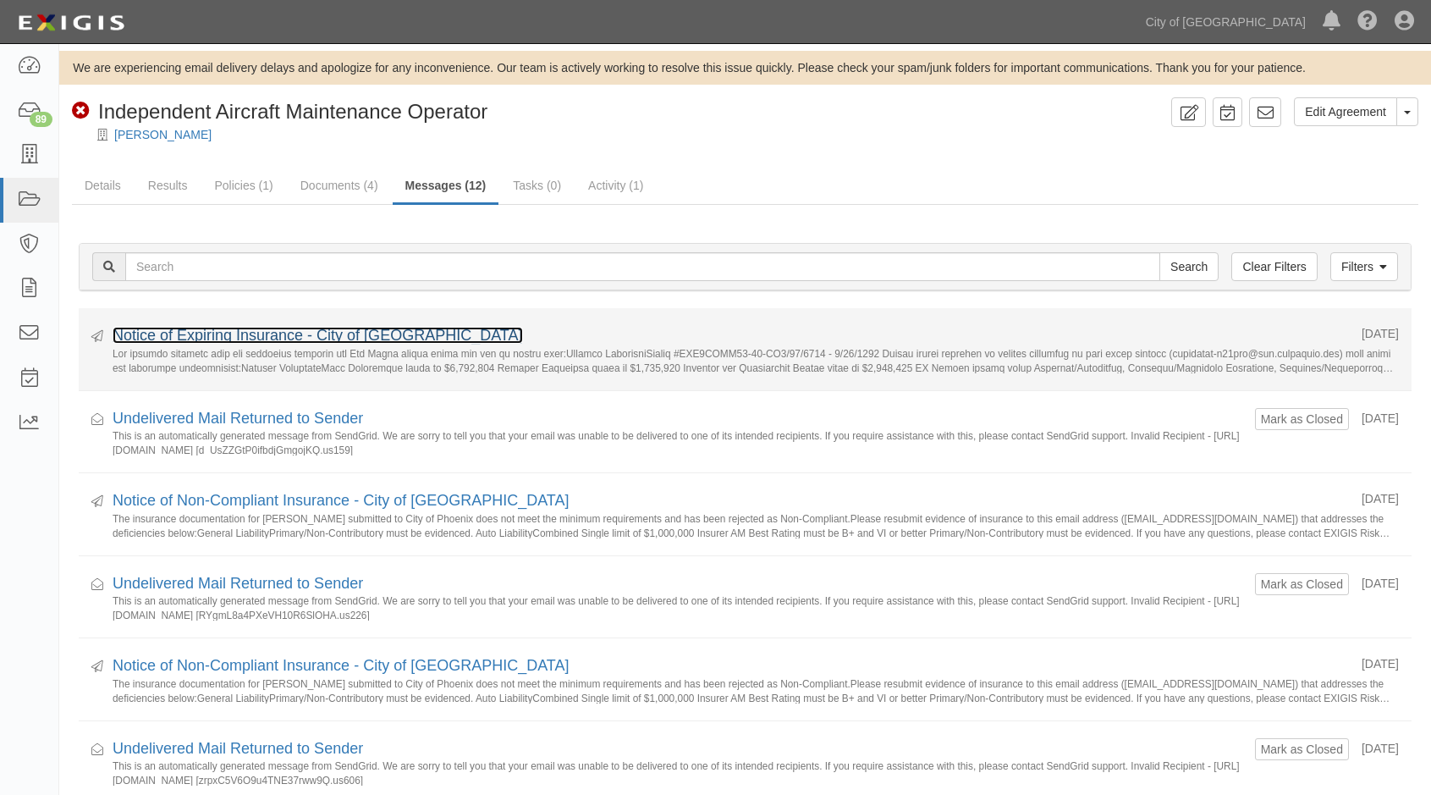
click at [252, 335] on link "Notice of Expiring Insurance - City of [GEOGRAPHIC_DATA]" at bounding box center [318, 335] width 410 height 17
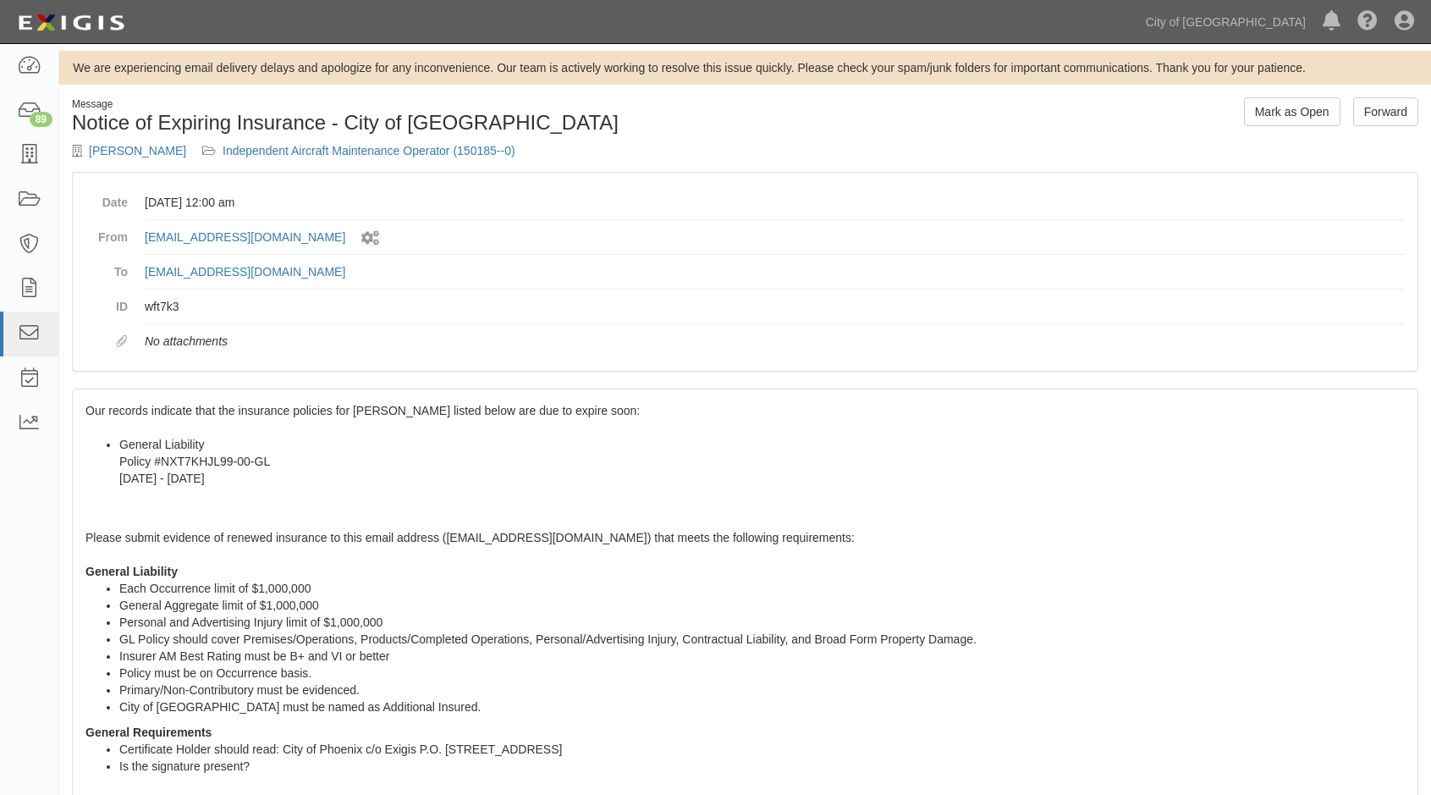
click at [108, 419] on div "Our records indicate that the insurance policies for Ron Matta listed below are…" at bounding box center [745, 695] width 1345 height 613
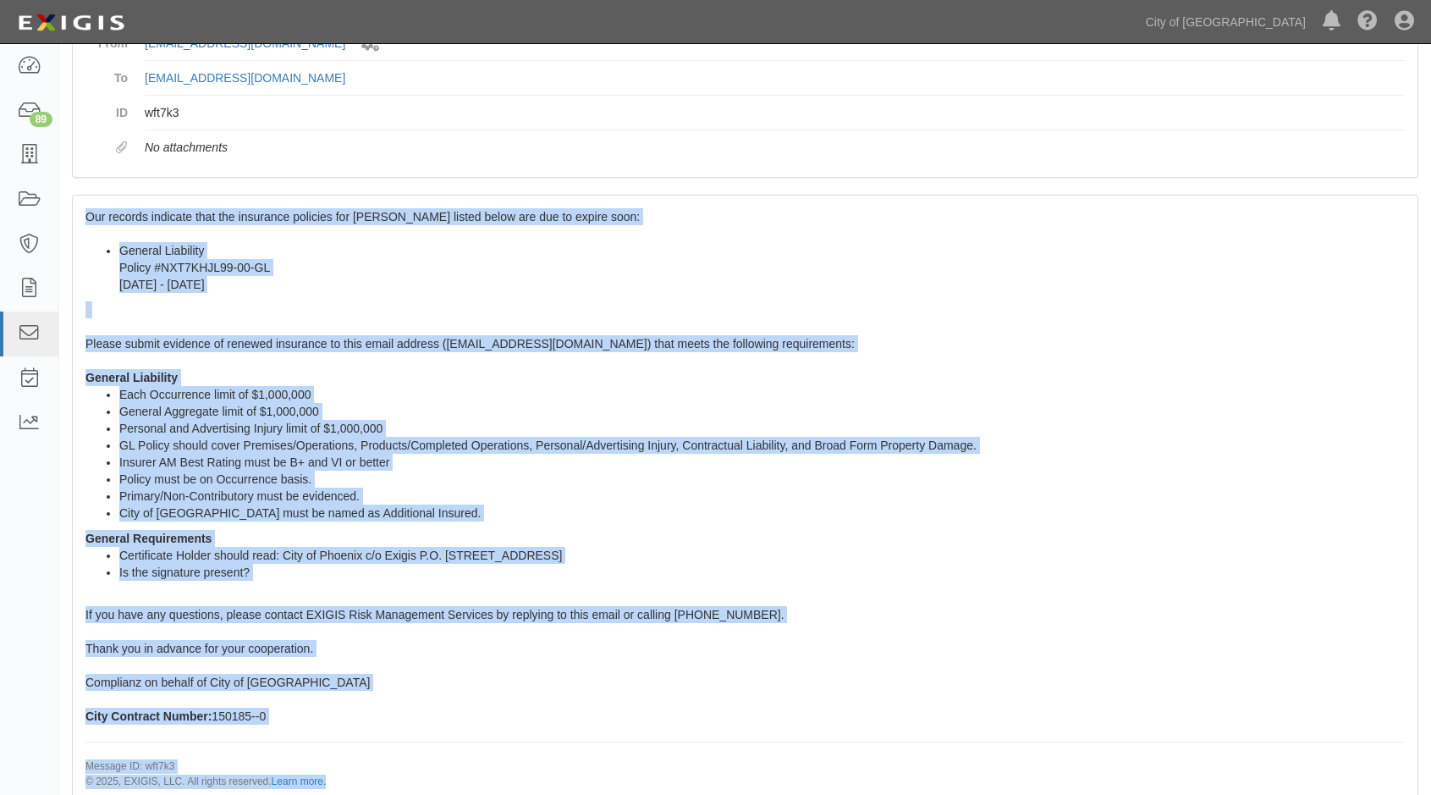
scroll to position [251, 0]
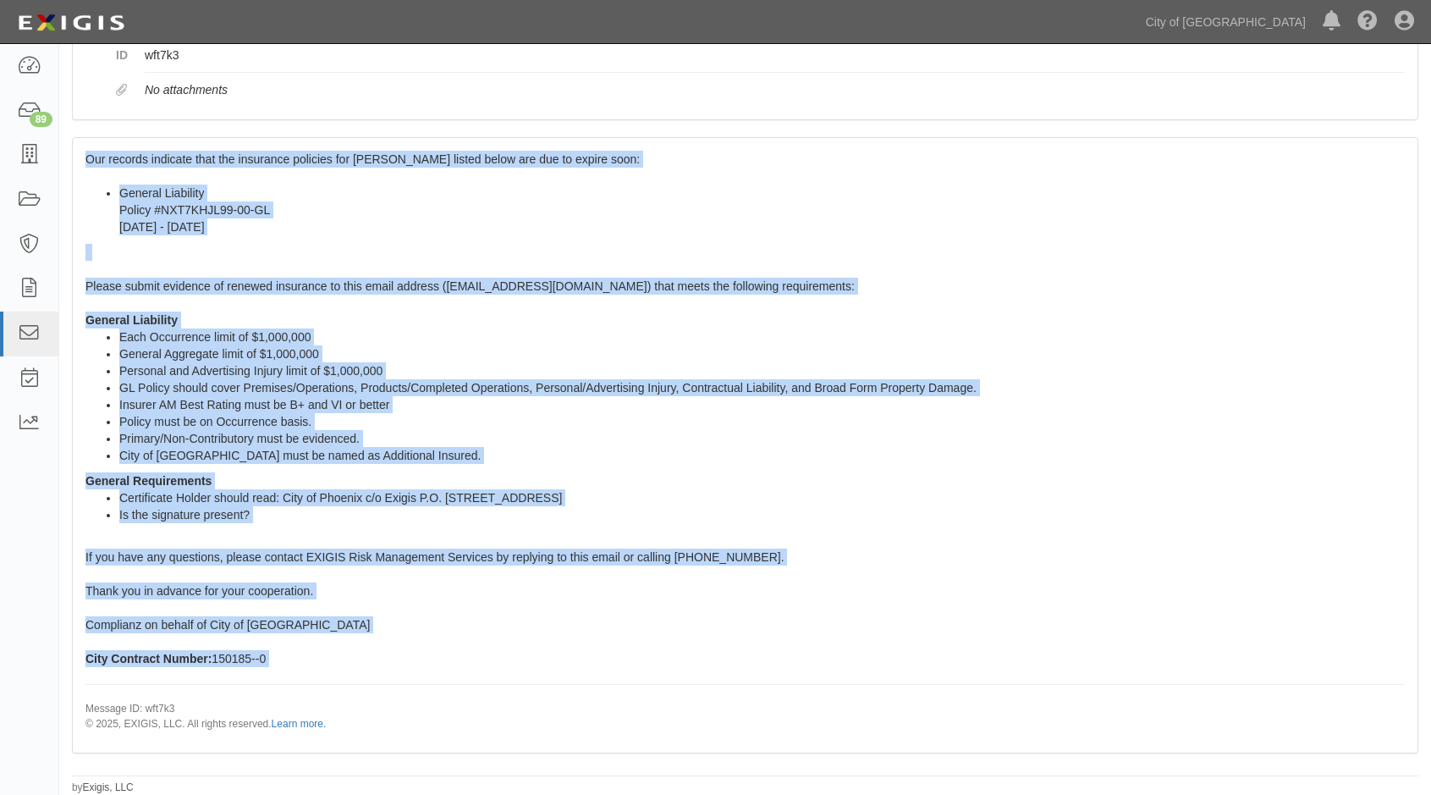
drag, startPoint x: 86, startPoint y: 410, endPoint x: 473, endPoint y: 674, distance: 468.7
click at [473, 674] on div "Our records indicate that the insurance policies for Ron Matta listed below are…" at bounding box center [745, 444] width 1345 height 613
copy span "Our records indicate that the insurance policies for Ron Matta listed below are…"
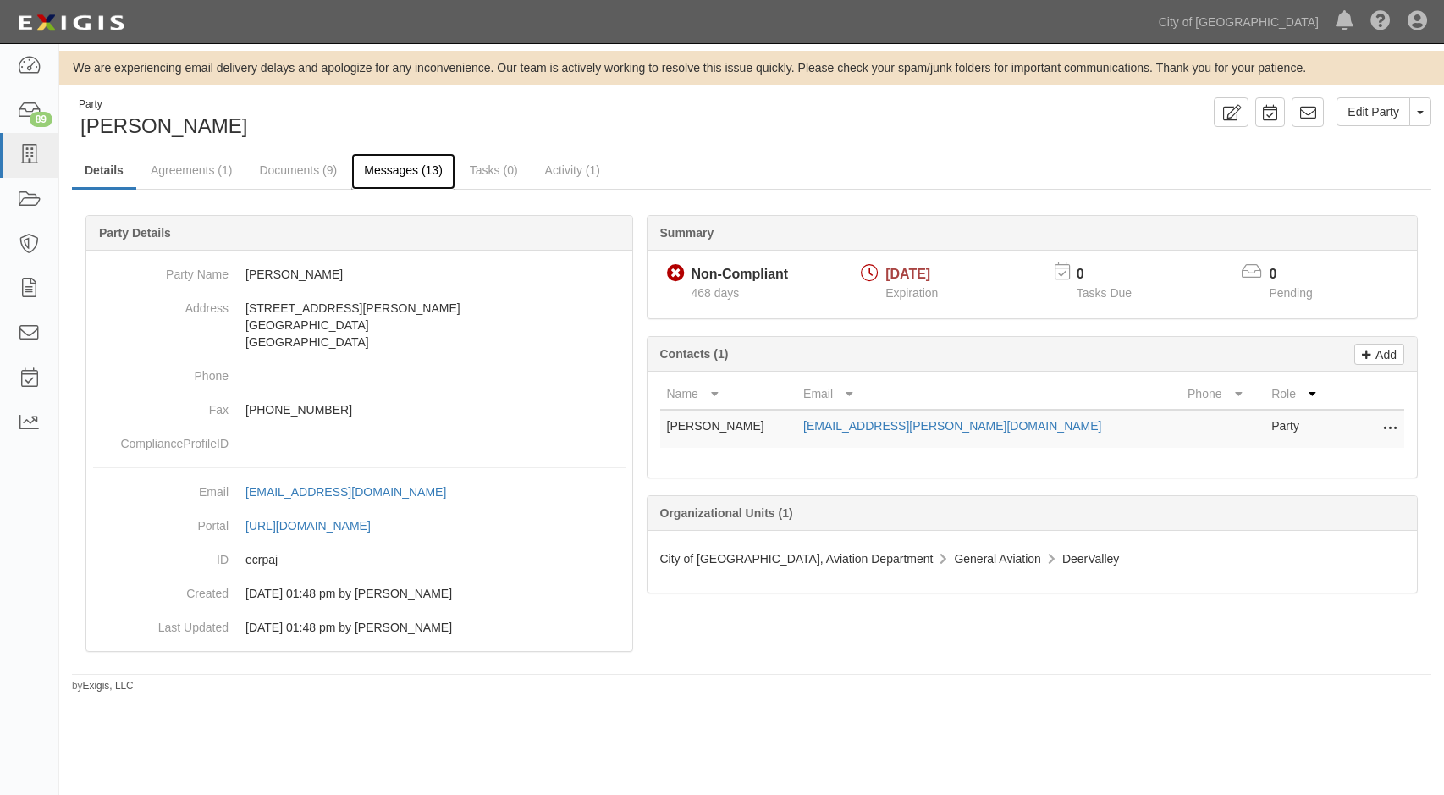
click at [421, 175] on link "Messages (13)" at bounding box center [403, 171] width 104 height 36
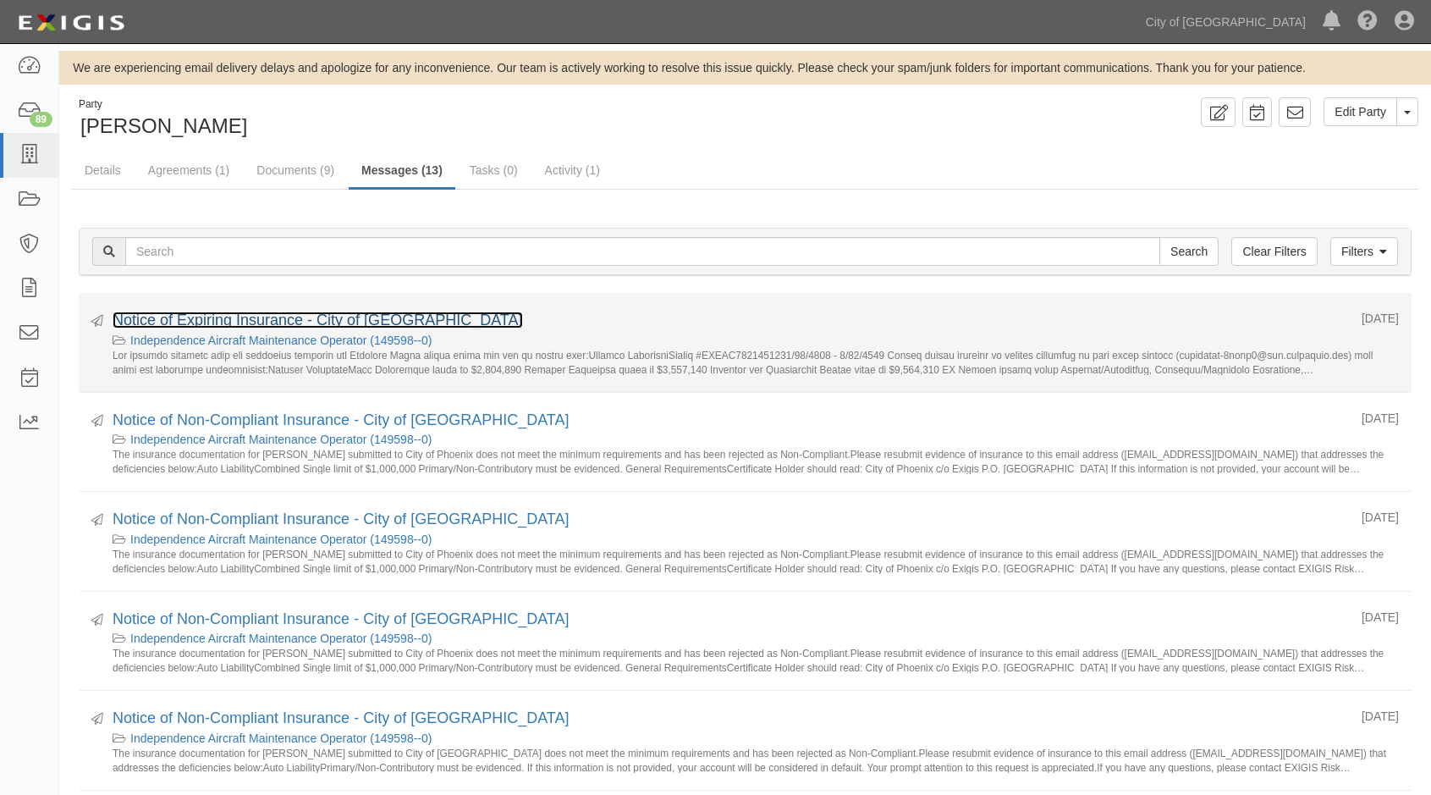
click at [235, 322] on link "Notice of Expiring Insurance - City of [GEOGRAPHIC_DATA]" at bounding box center [318, 319] width 410 height 17
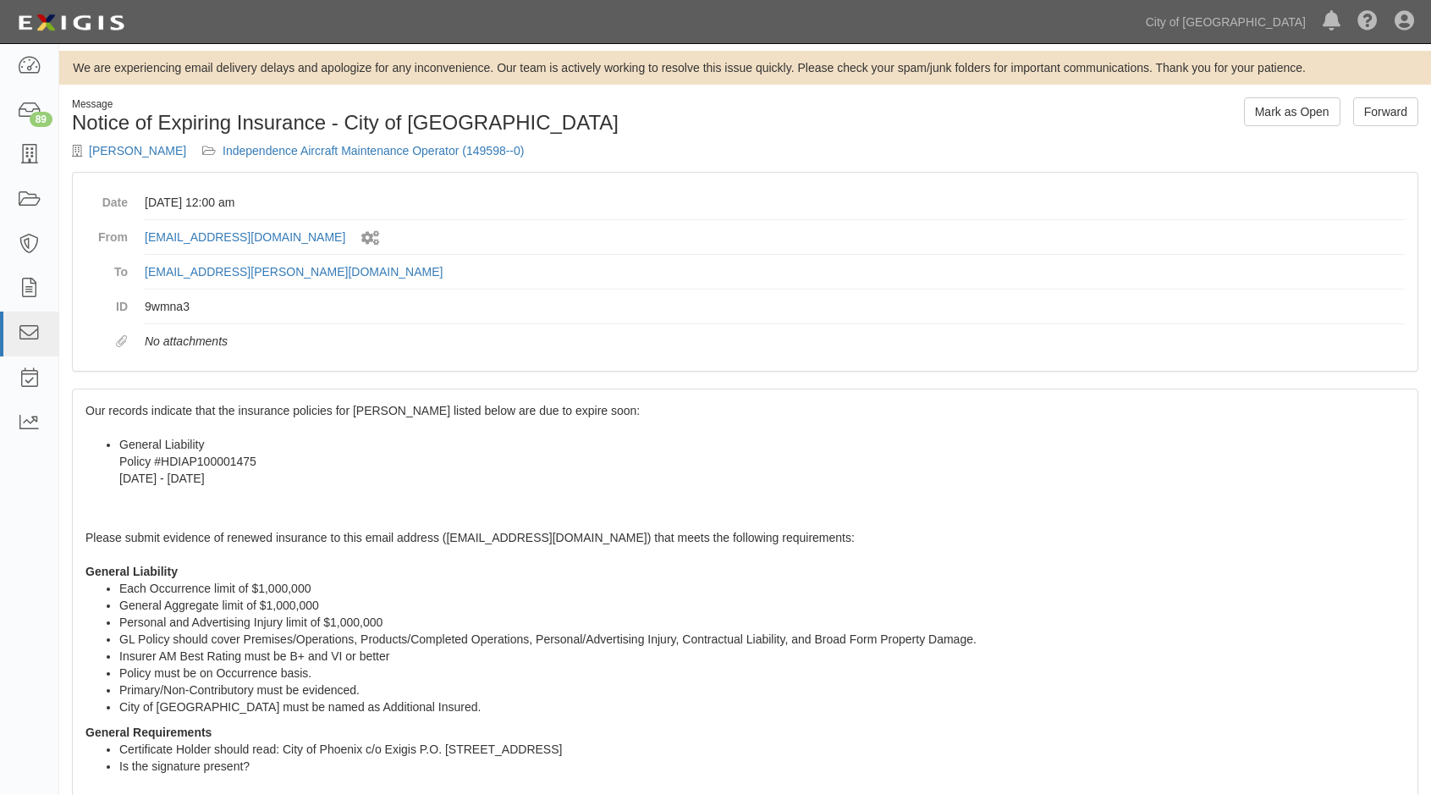
click at [84, 409] on div "Our records indicate that the insurance policies for [PERSON_NAME] listed below…" at bounding box center [745, 695] width 1345 height 613
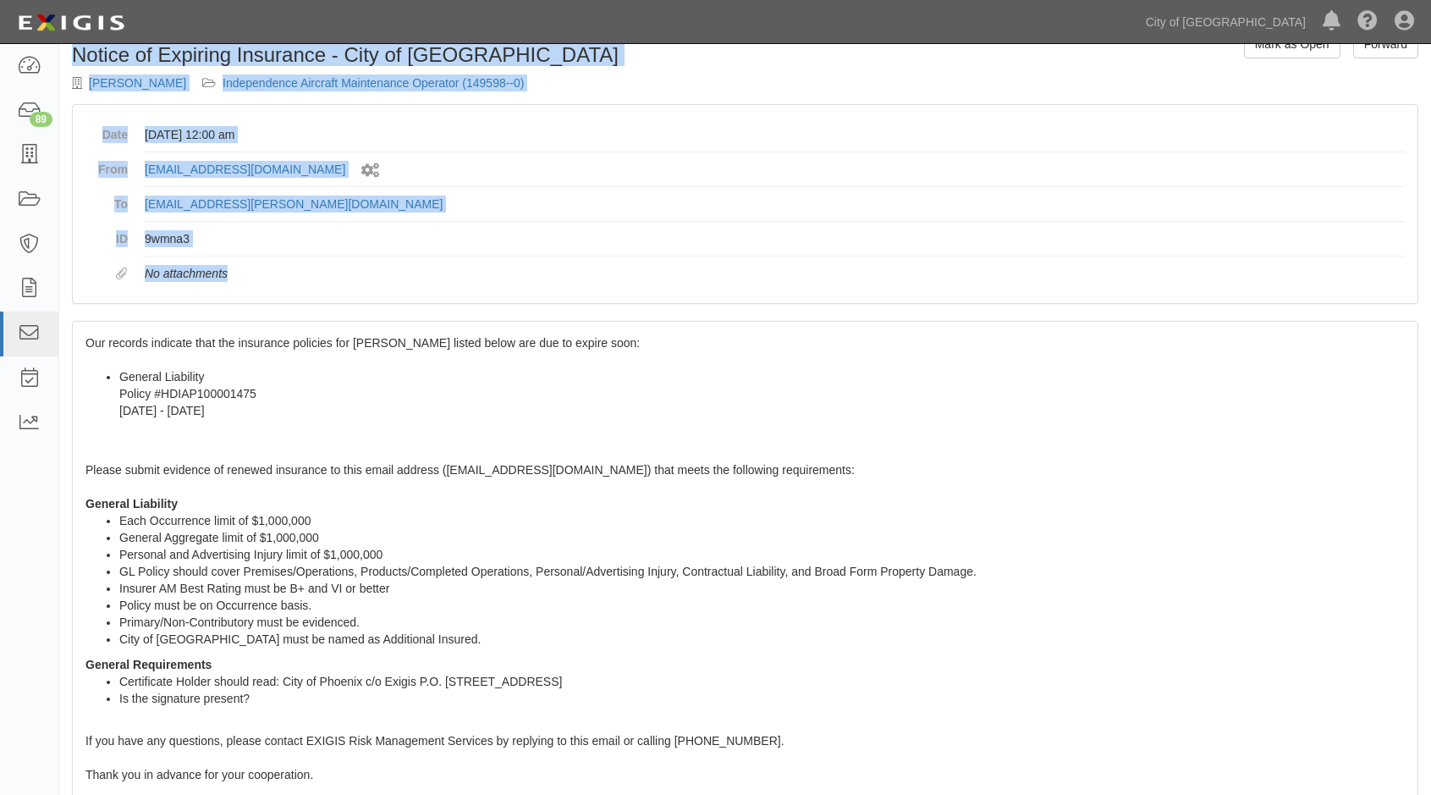
scroll to position [251, 0]
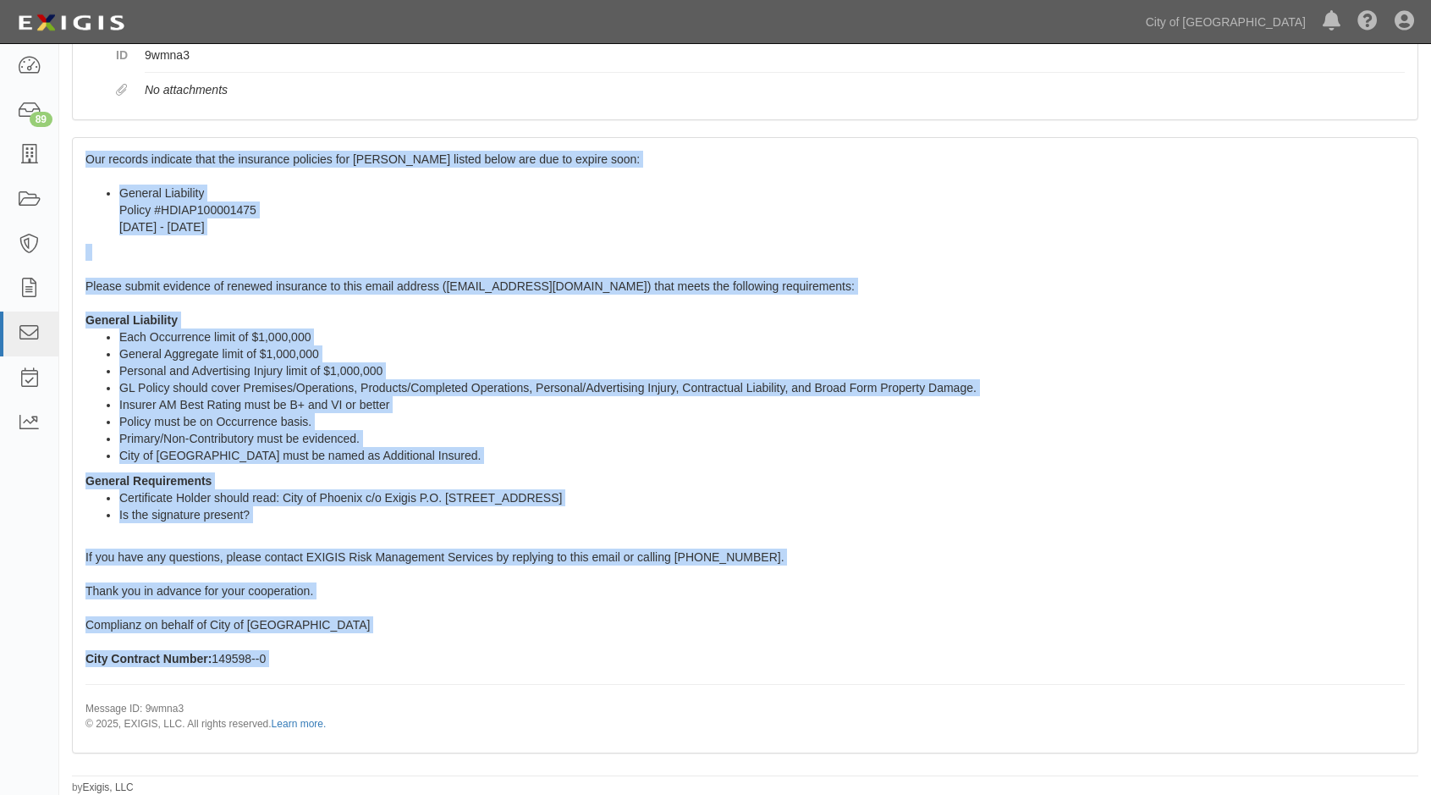
drag, startPoint x: 88, startPoint y: 404, endPoint x: 502, endPoint y: 675, distance: 495.0
click at [502, 675] on div "Our records indicate that the insurance policies for [PERSON_NAME] listed below…" at bounding box center [745, 444] width 1345 height 613
copy span "Our records indicate that the insurance policies for Bertrand Lewis listed belo…"
click at [394, 649] on div "Our records indicate that the insurance policies for Bertrand Lewis listed belo…" at bounding box center [745, 444] width 1345 height 613
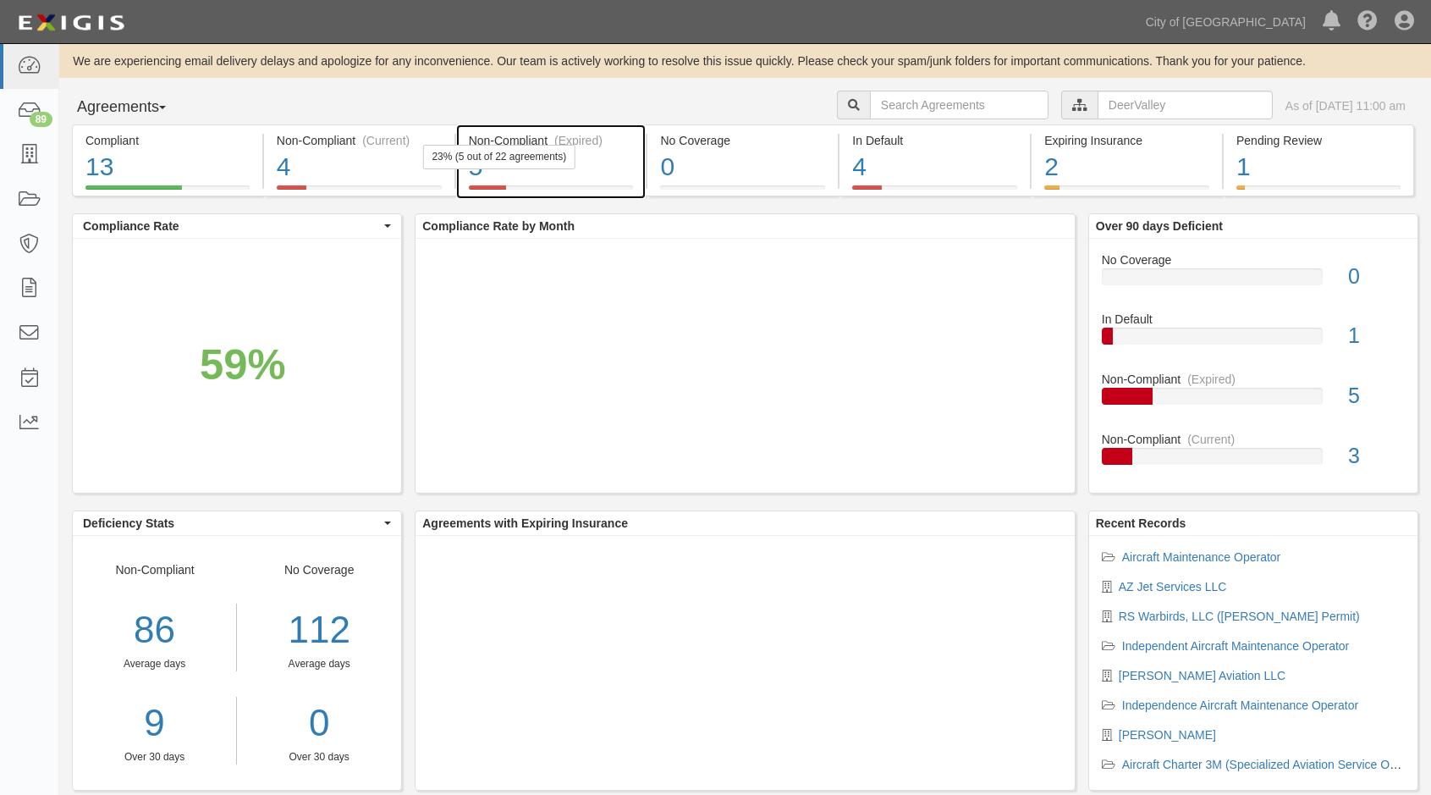
click at [613, 172] on div "5" at bounding box center [551, 167] width 165 height 36
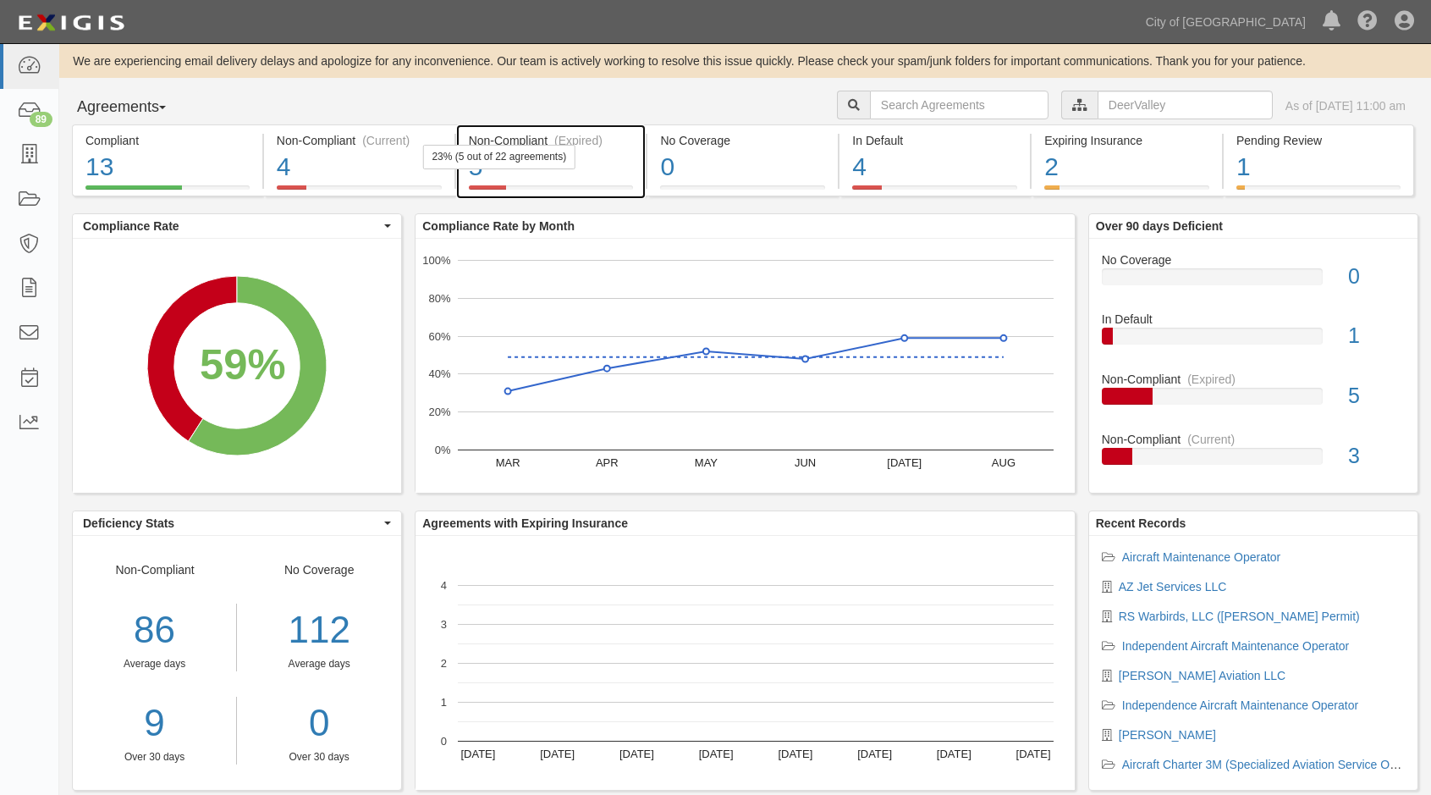
click at [606, 172] on div "5" at bounding box center [551, 167] width 165 height 36
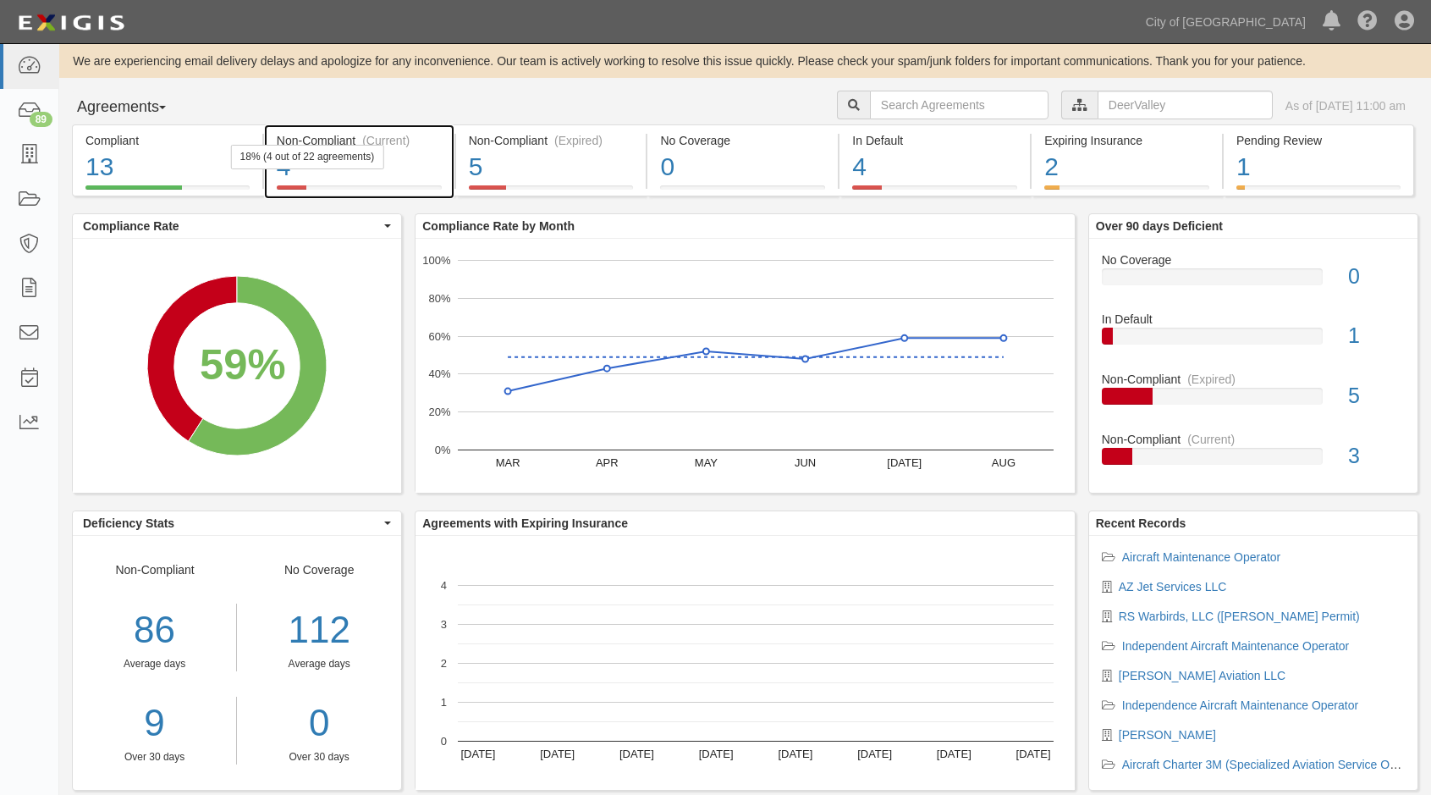
click at [388, 183] on div "4" at bounding box center [359, 167] width 165 height 36
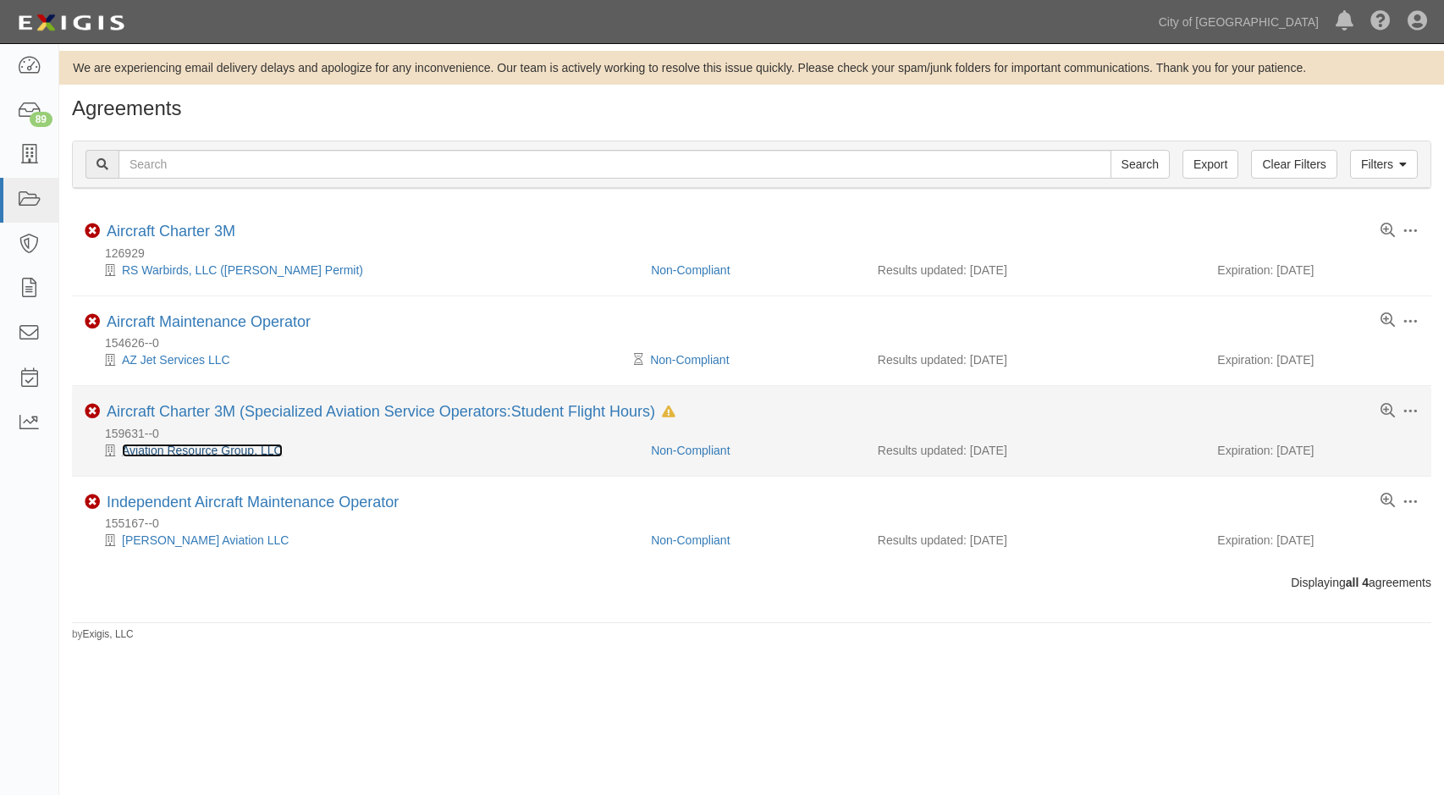
click at [202, 454] on link "Aviation Resource Group, LLC" at bounding box center [202, 450] width 161 height 14
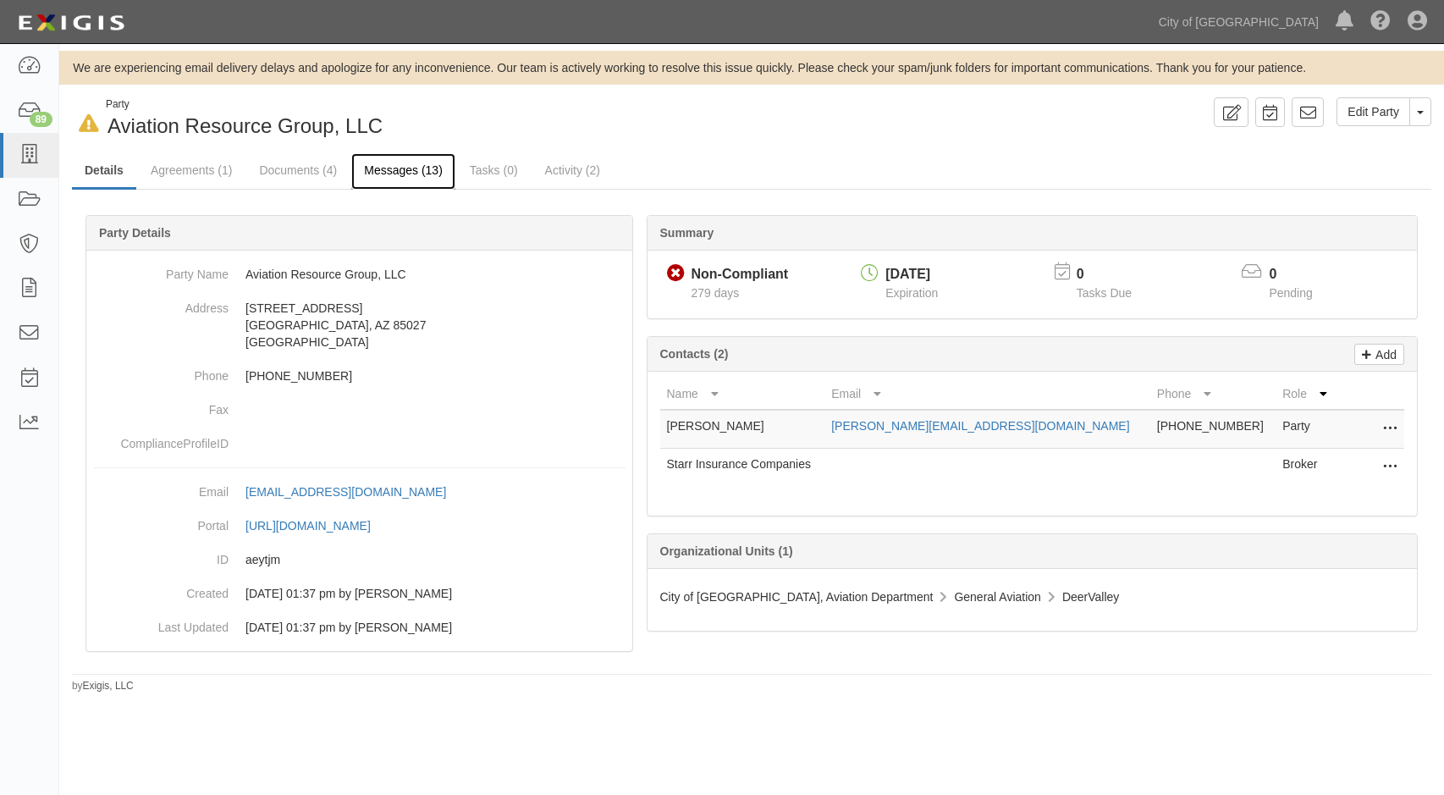
click at [408, 163] on link "Messages (13)" at bounding box center [403, 171] width 104 height 36
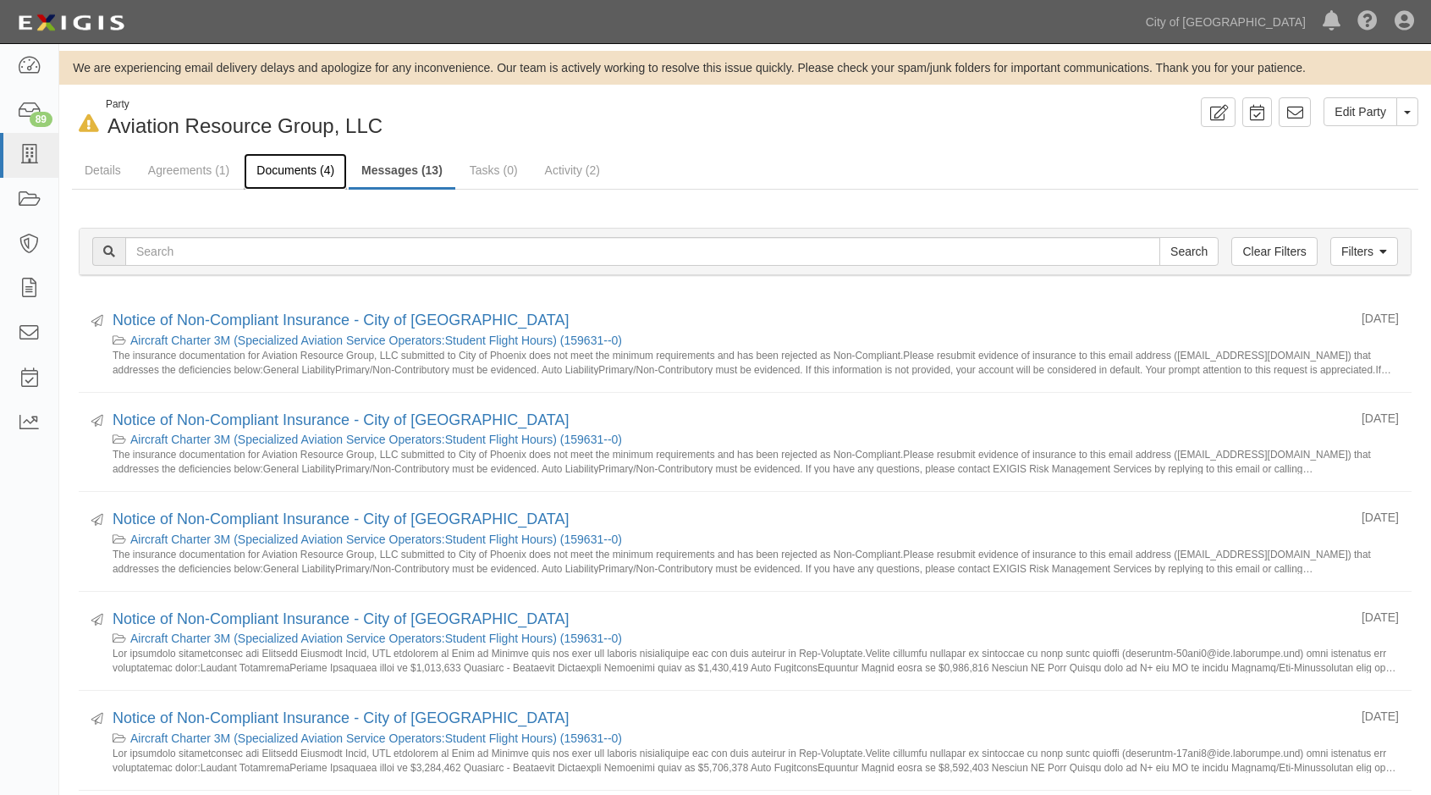
click at [287, 177] on link "Documents (4)" at bounding box center [295, 171] width 103 height 36
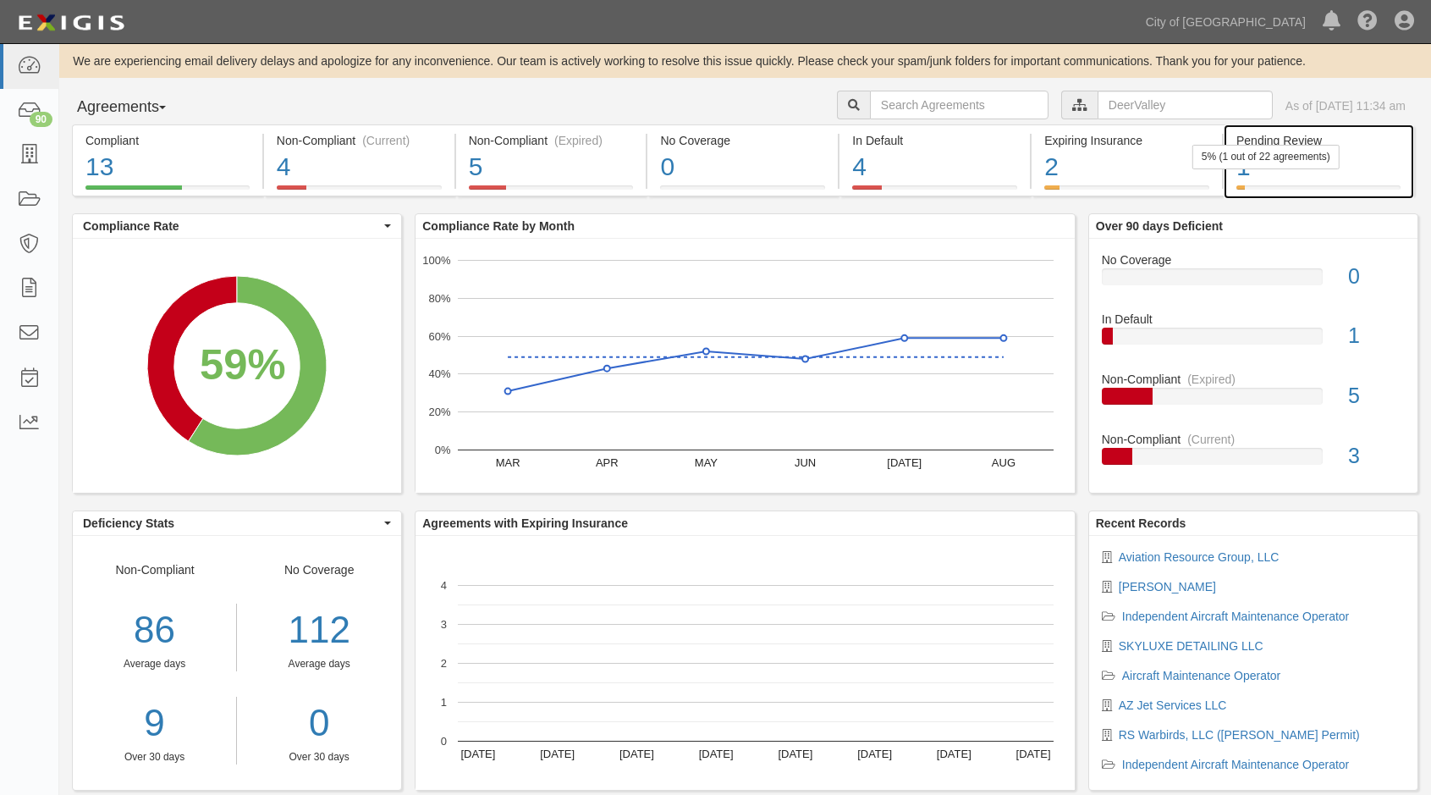
click at [1363, 179] on div "1" at bounding box center [1318, 167] width 164 height 36
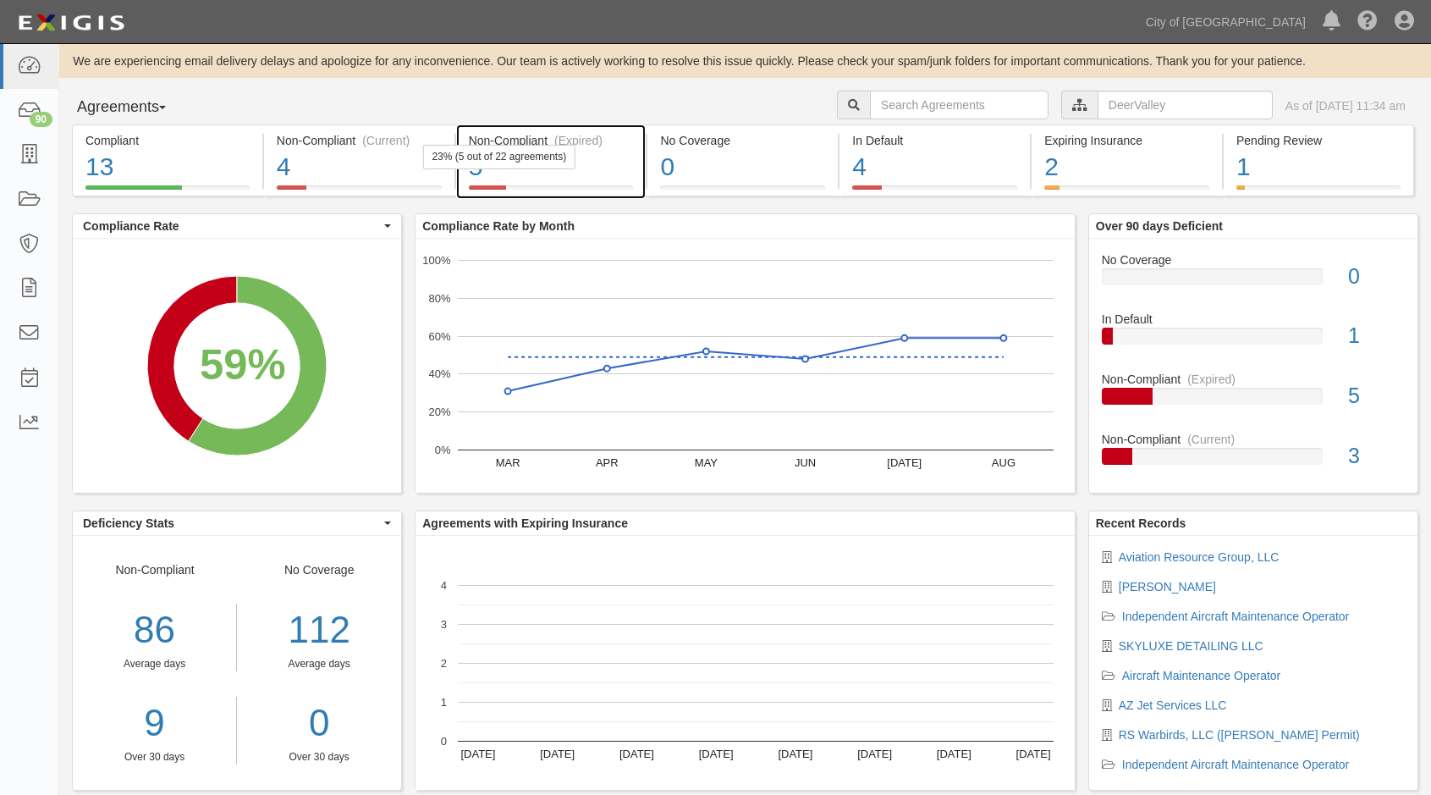
click at [558, 169] on div "5" at bounding box center [551, 167] width 165 height 36
click at [608, 183] on div "5" at bounding box center [551, 167] width 165 height 36
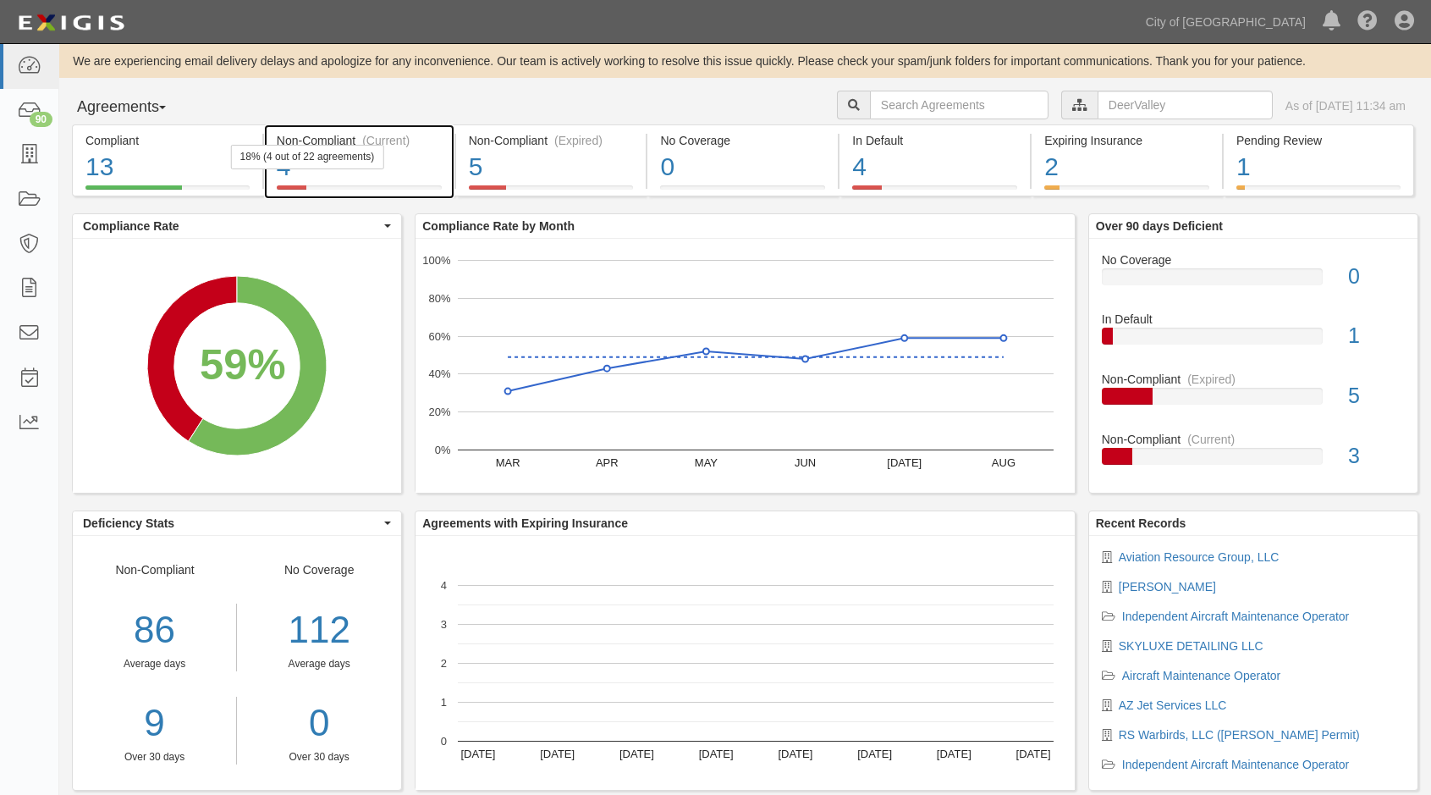
click at [346, 181] on div "4" at bounding box center [359, 167] width 165 height 36
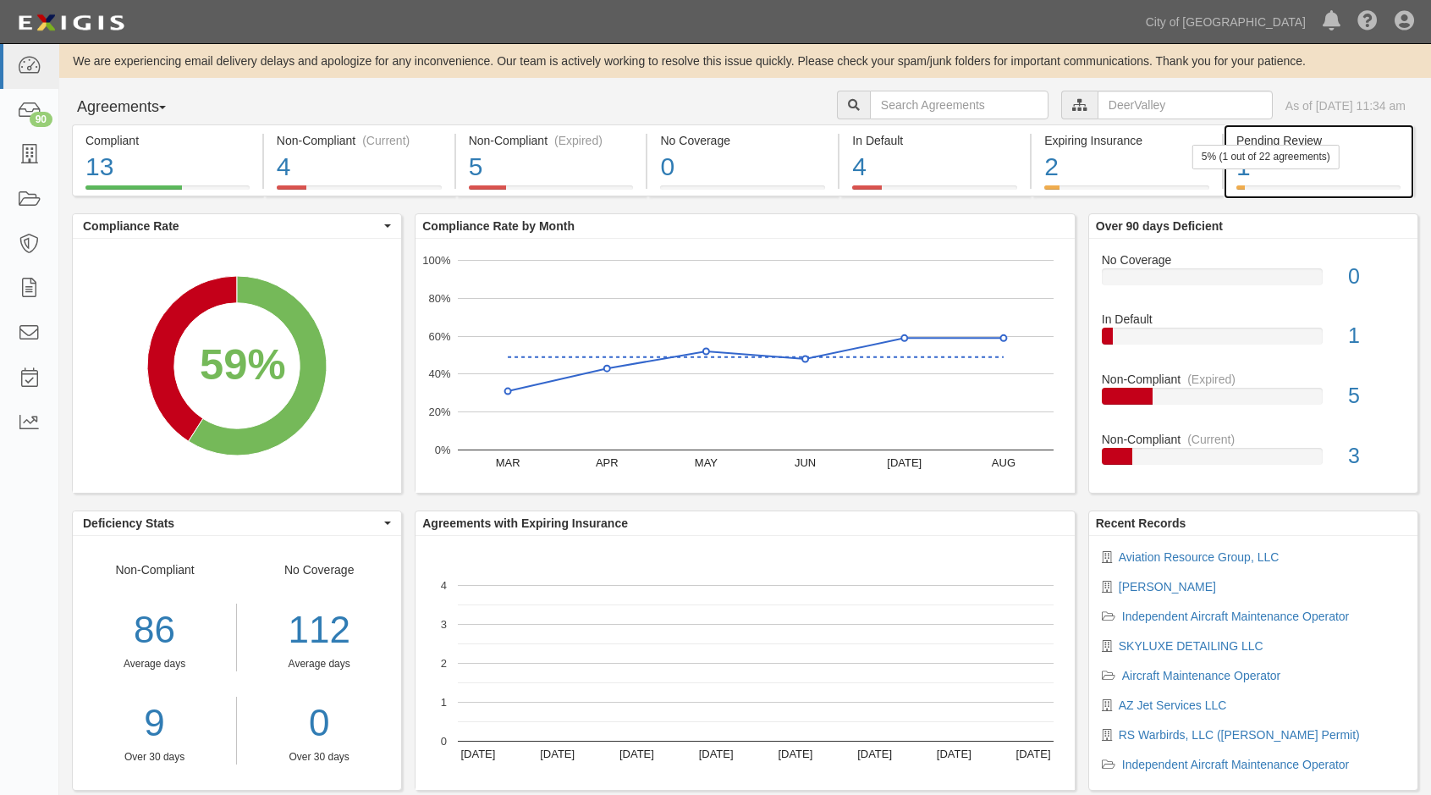
click at [1352, 178] on div "1" at bounding box center [1318, 167] width 164 height 36
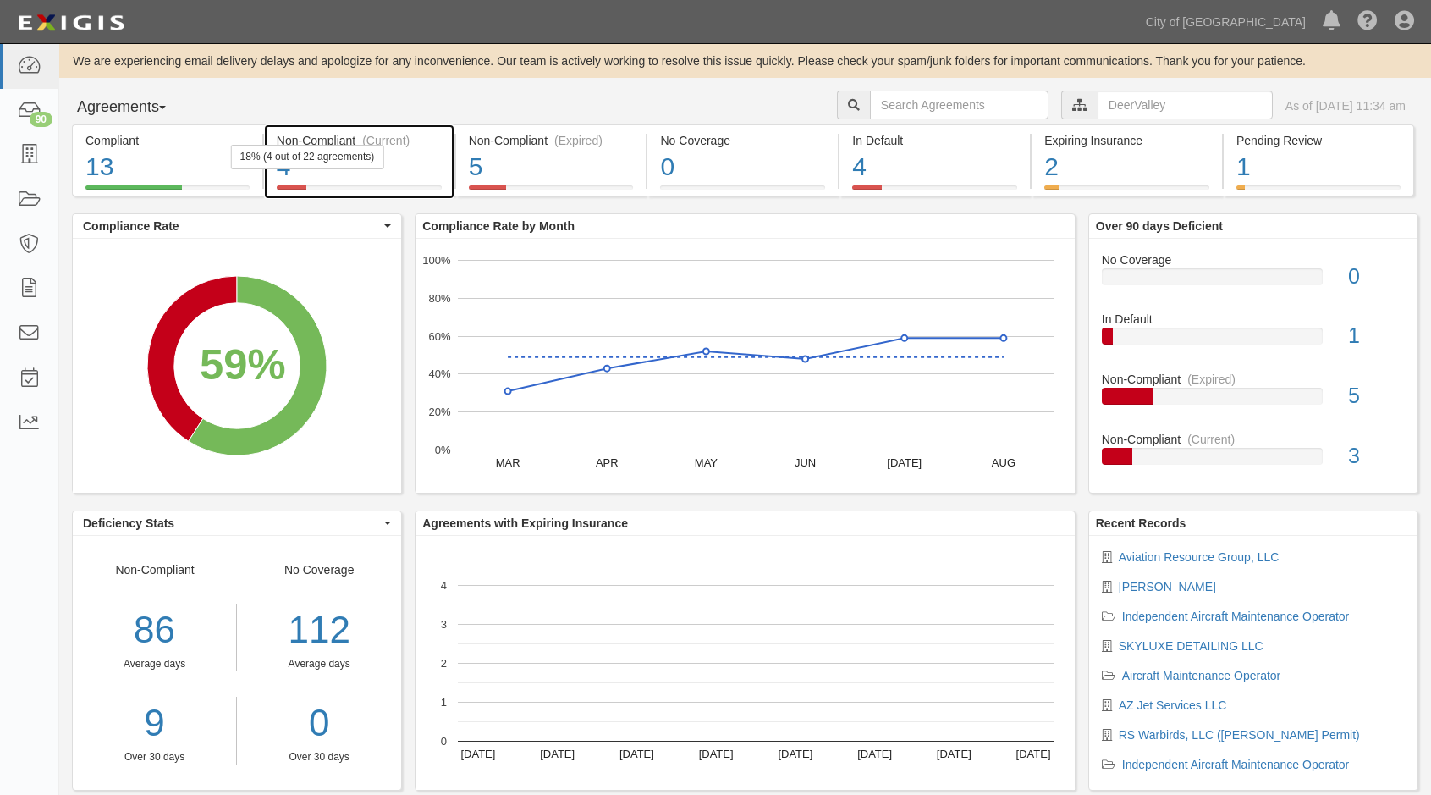
click at [431, 173] on div "4" at bounding box center [359, 167] width 165 height 36
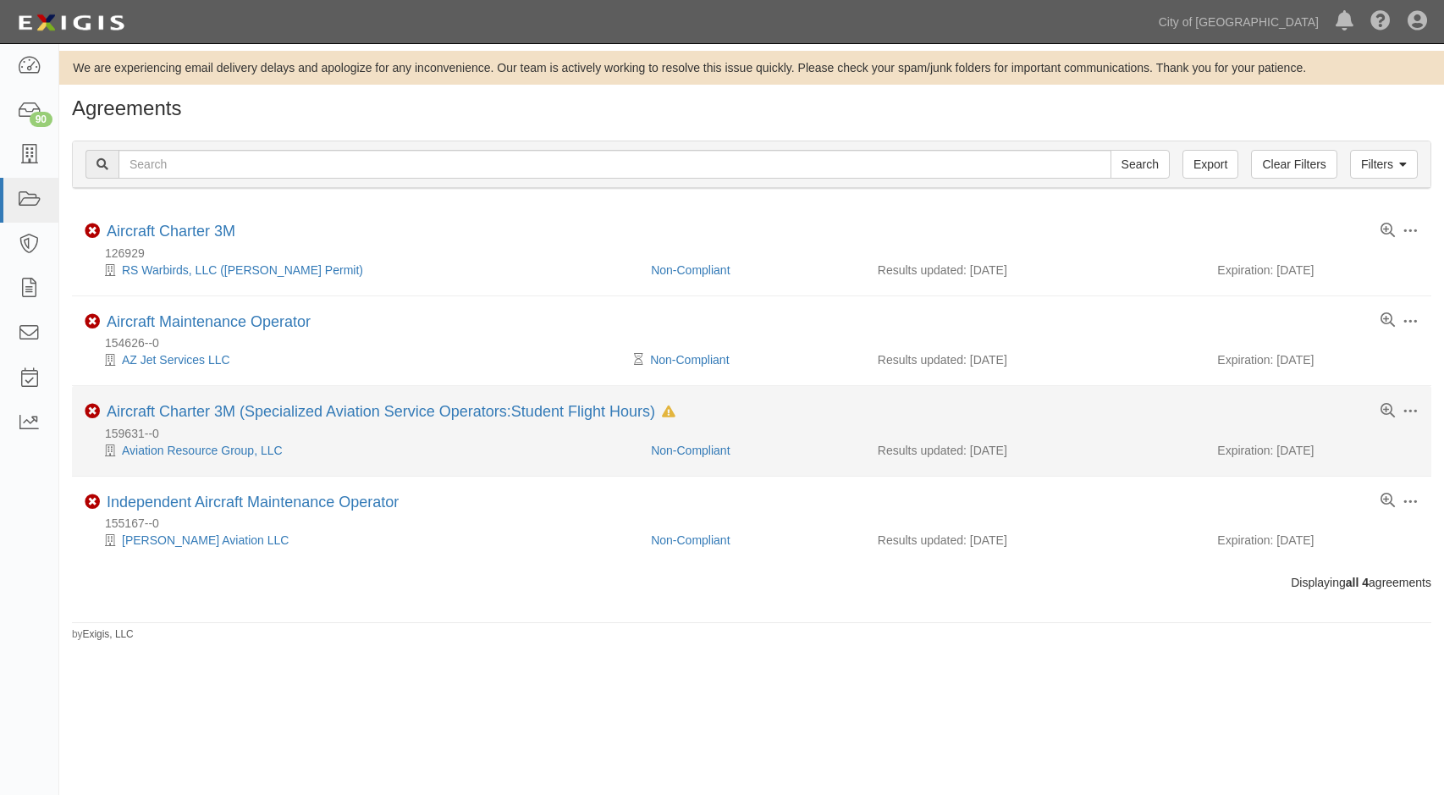
click at [193, 442] on div "Aviation Resource Group, LLC" at bounding box center [361, 450] width 553 height 17
click at [191, 452] on link "Aviation Resource Group, LLC" at bounding box center [202, 450] width 161 height 14
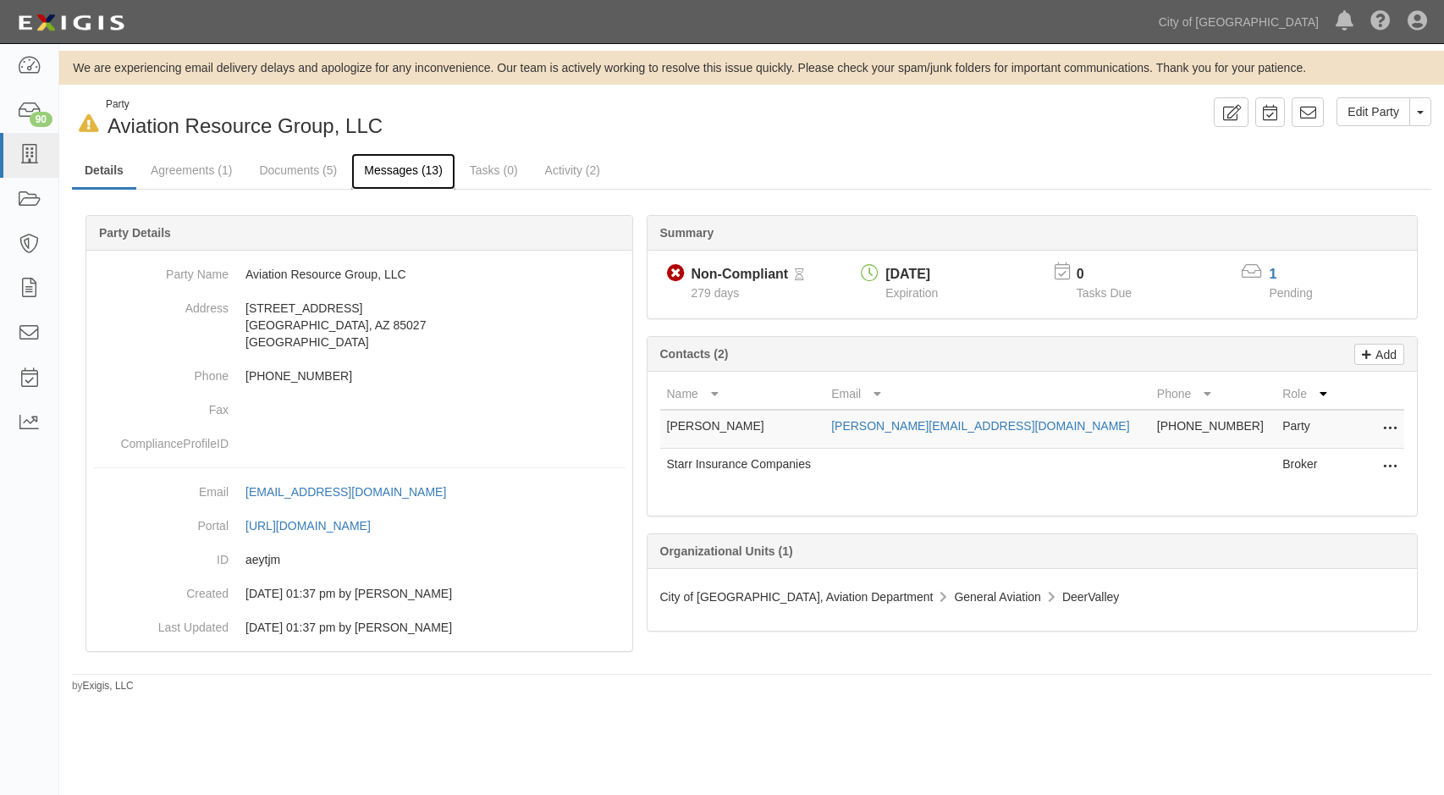
click at [382, 168] on link "Messages (13)" at bounding box center [403, 171] width 104 height 36
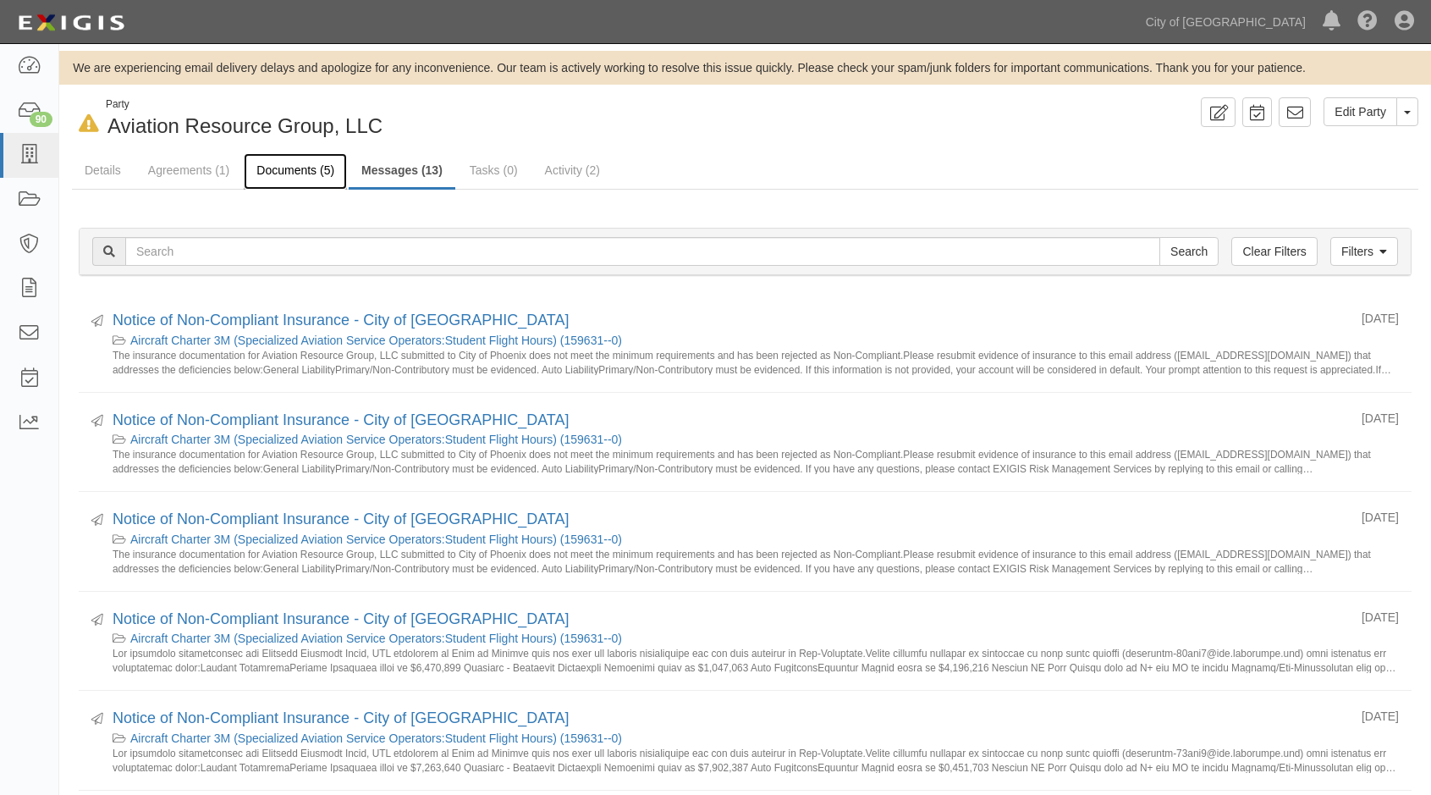
click at [305, 170] on link "Documents (5)" at bounding box center [295, 171] width 103 height 36
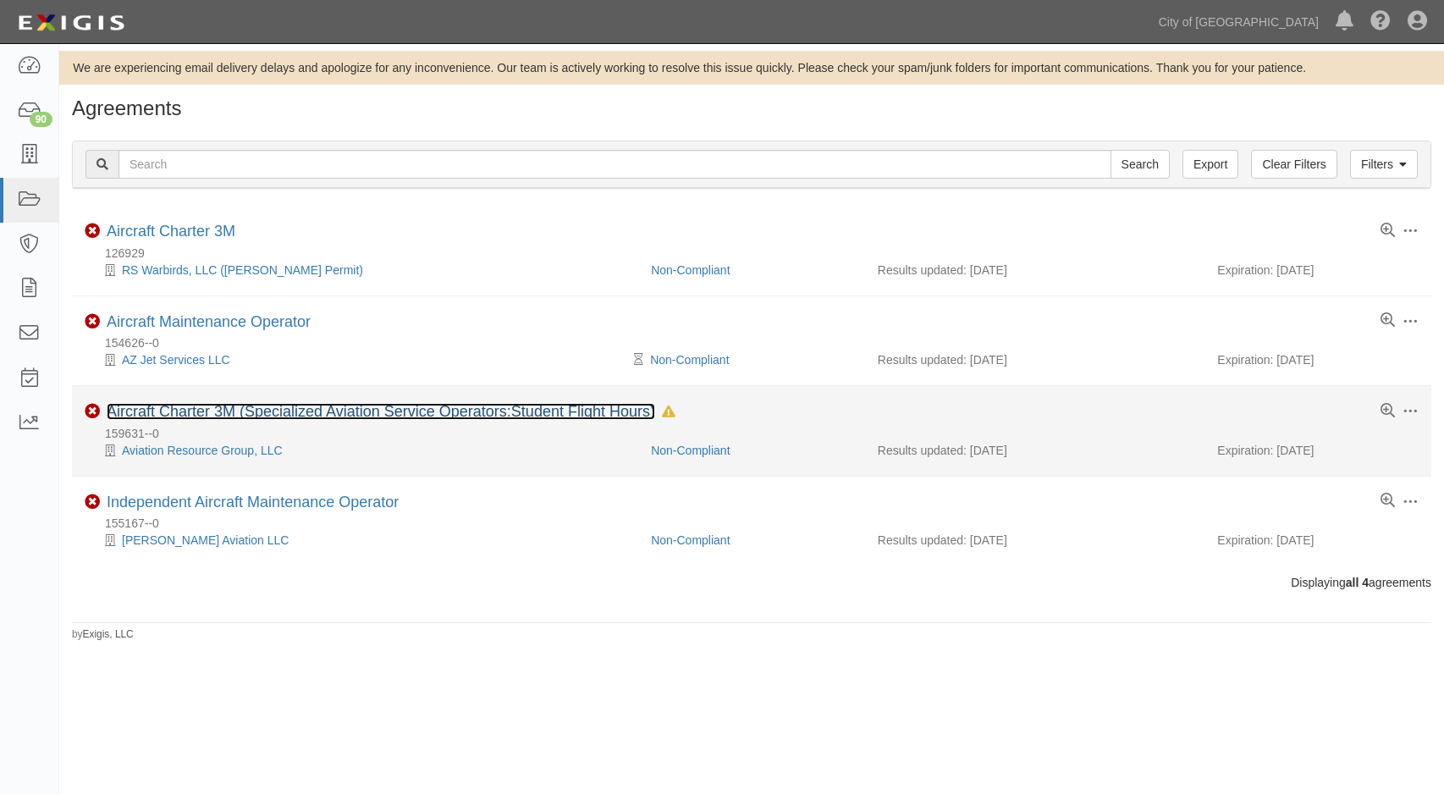
click at [184, 406] on link "Aircraft Charter 3M (Specialized Aviation Service Operators:Student Flight Hour…" at bounding box center [381, 411] width 548 height 17
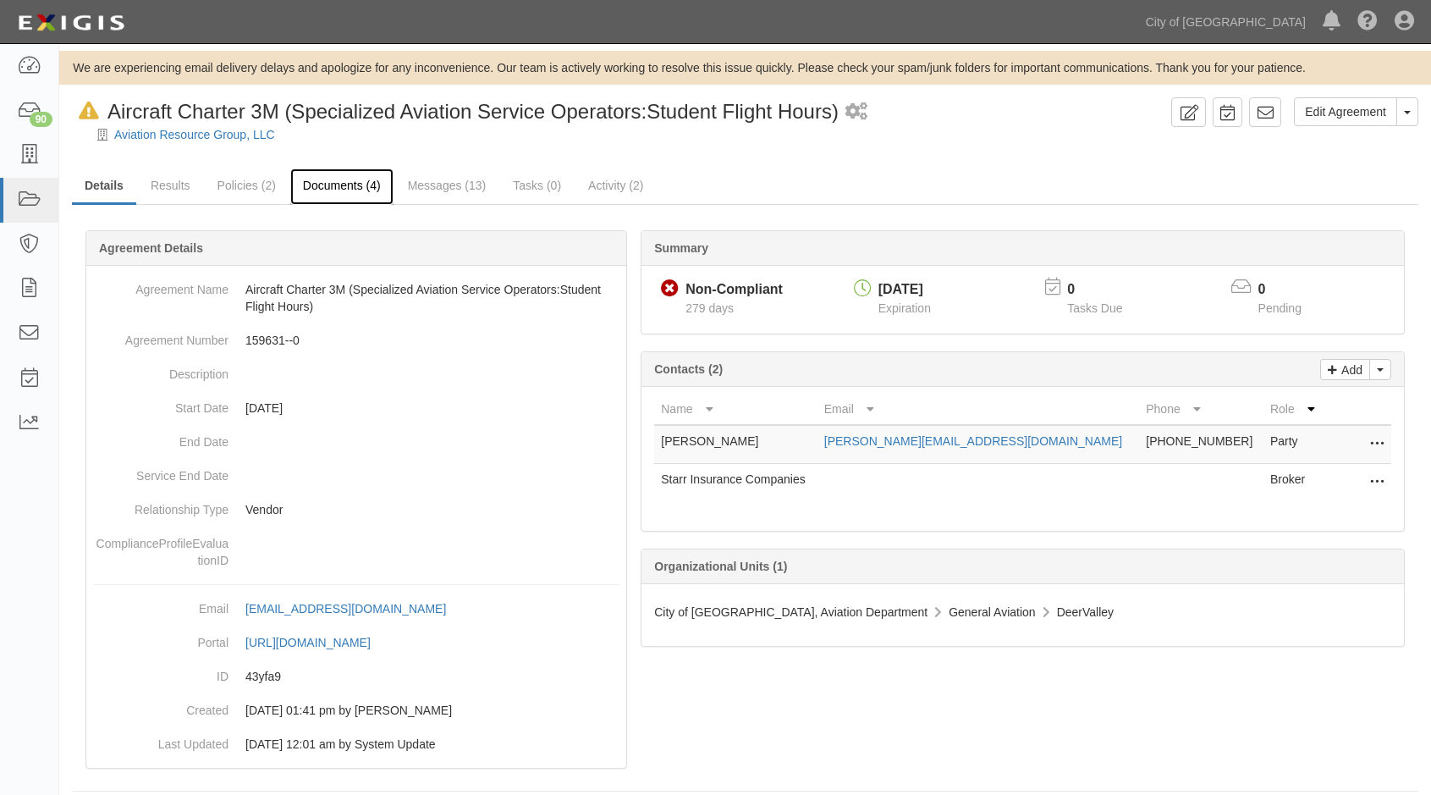
click at [364, 191] on link "Documents (4)" at bounding box center [341, 186] width 103 height 36
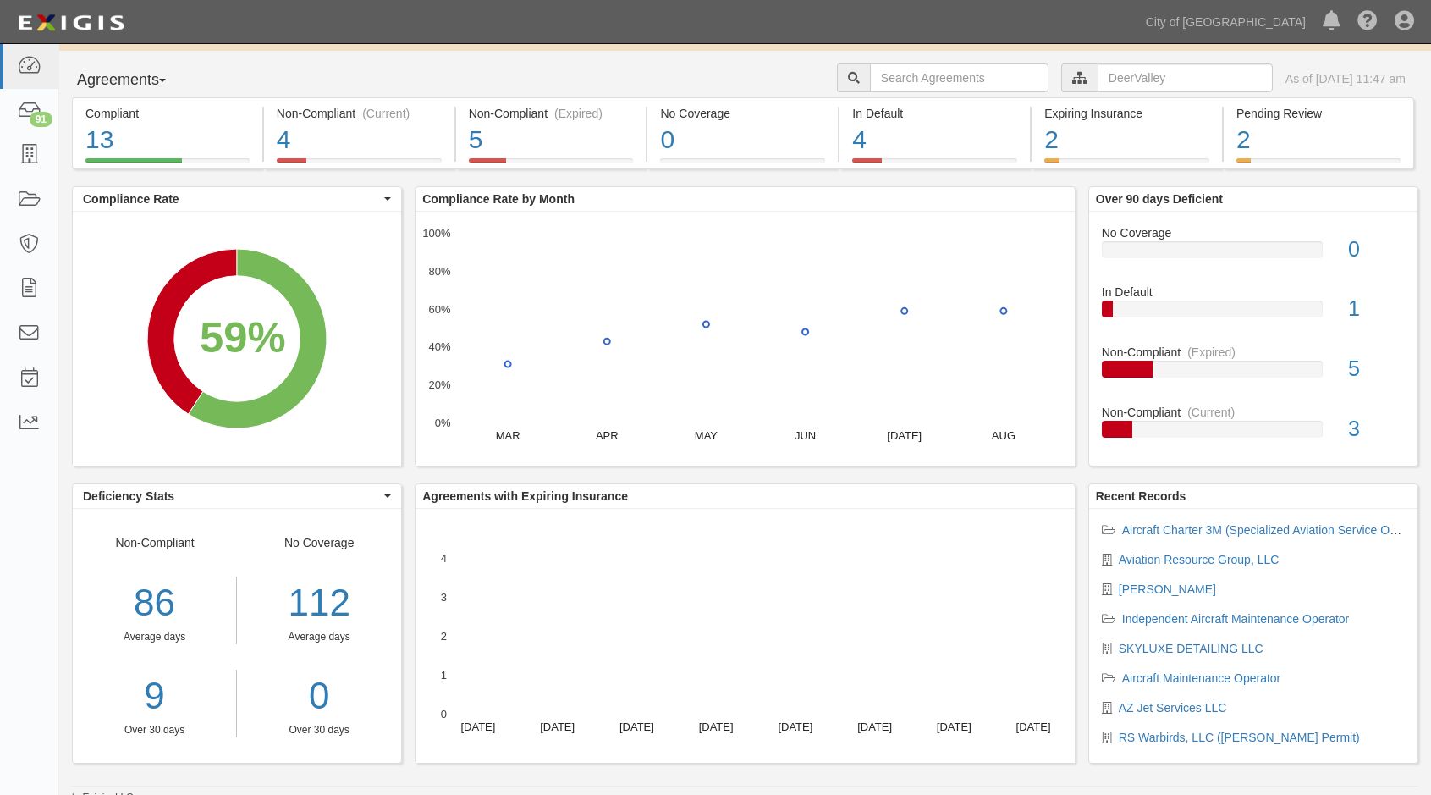
scroll to position [37, 0]
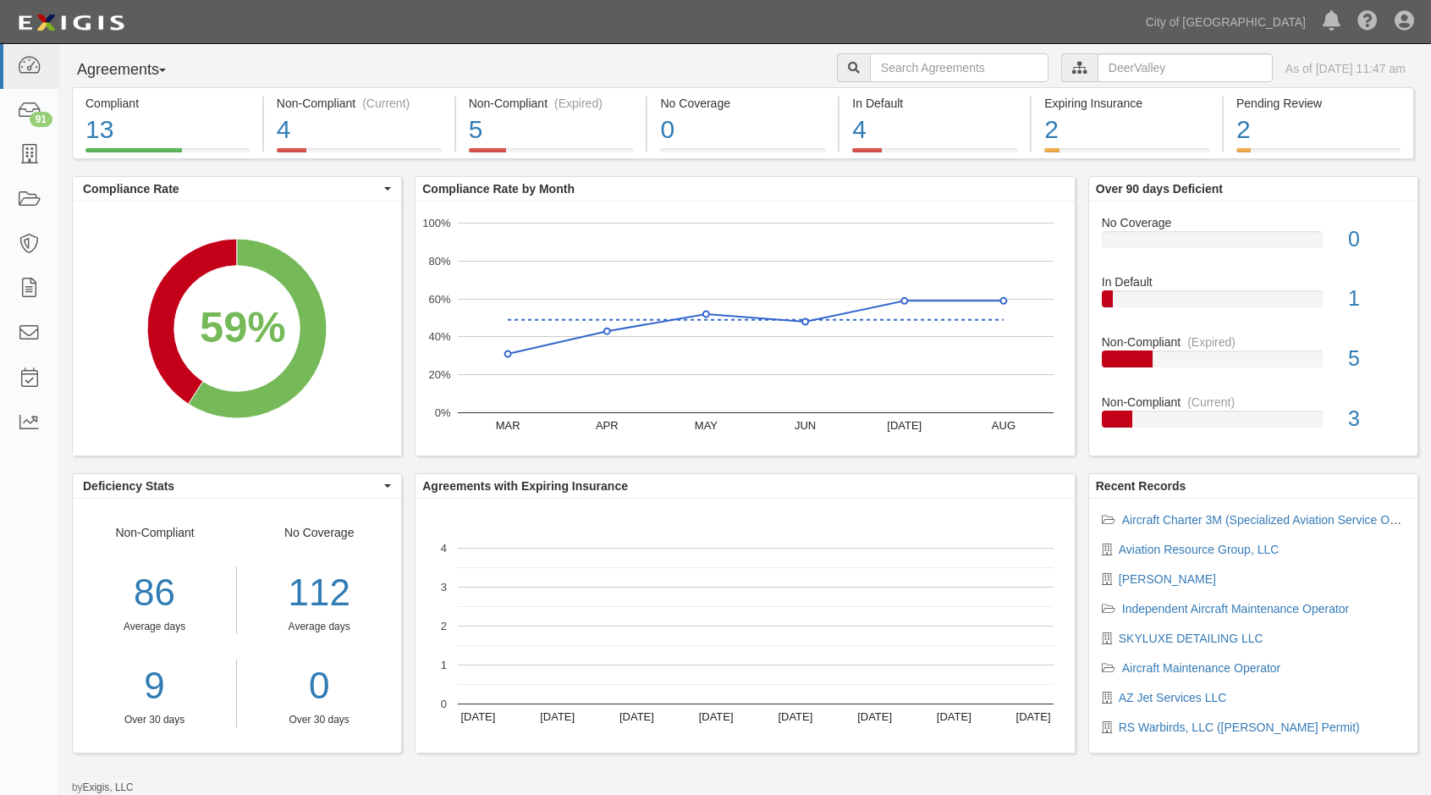
click at [10, 687] on div "Dashboard 91 Inbox Parties Agreements Coverages Documents Messages Tasks Reports" at bounding box center [29, 419] width 59 height 751
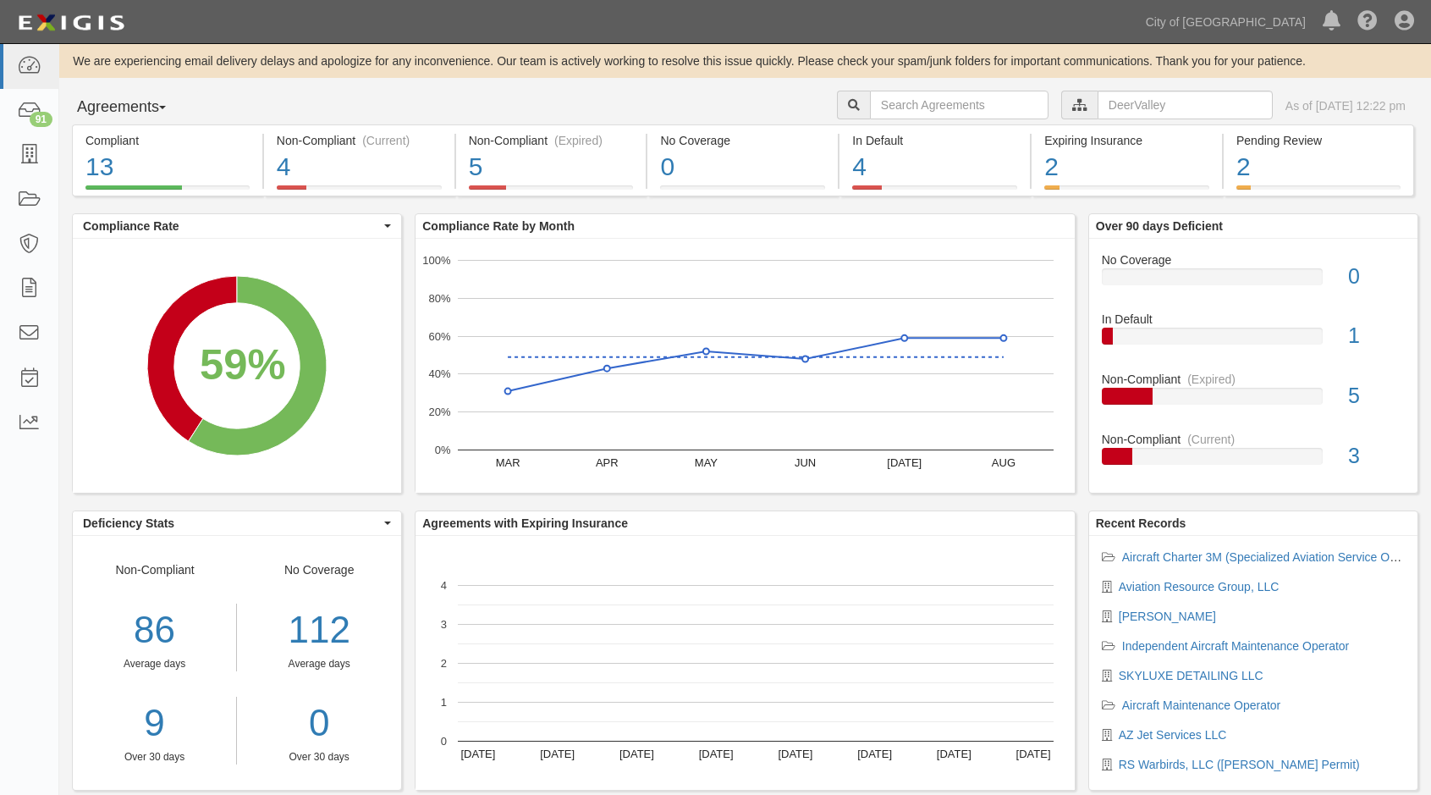
scroll to position [37, 0]
